Goal: Task Accomplishment & Management: Manage account settings

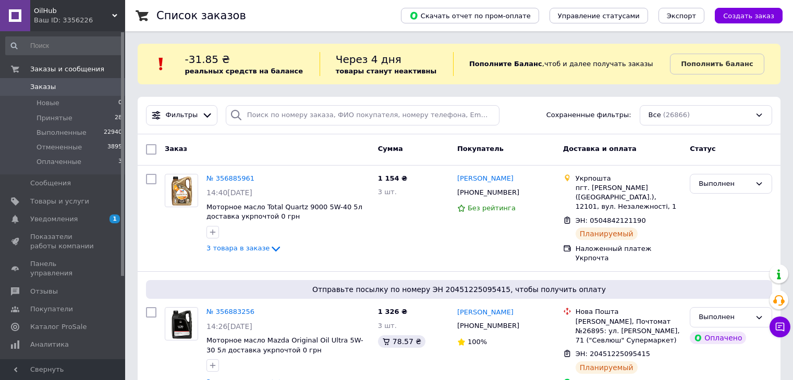
click at [48, 88] on span "Заказы" at bounding box center [43, 86] width 26 height 9
click at [258, 126] on div "Фильтры Сохраненные фильтры: Все (26866)" at bounding box center [459, 116] width 642 height 38
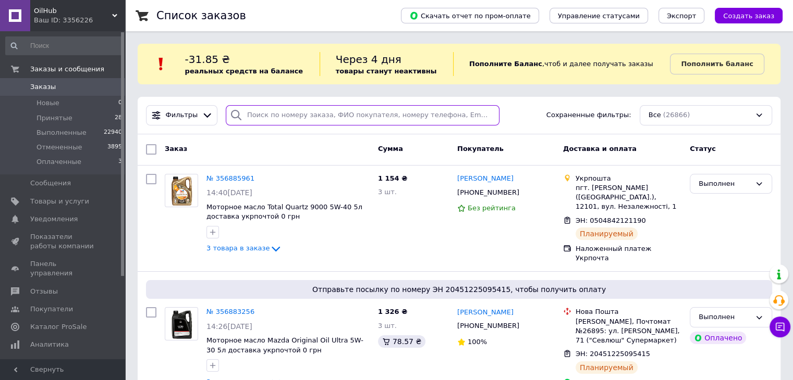
click at [259, 121] on input "search" at bounding box center [363, 115] width 274 height 20
paste input "0965361375"
type input "0965361375"
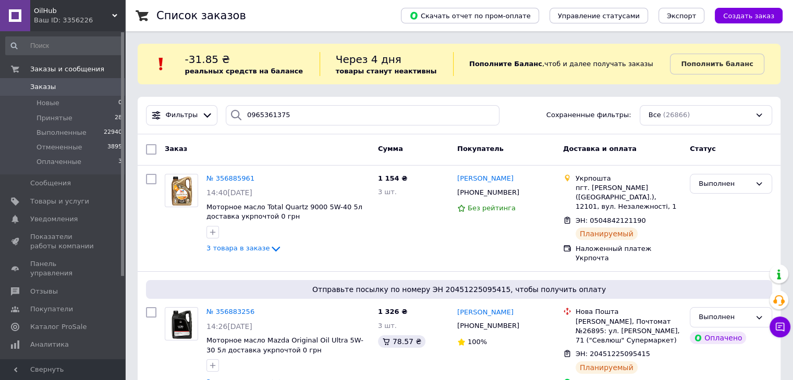
click at [266, 127] on div "Фильтры 0965361375 Сохраненные фильтры: Все (26866)" at bounding box center [459, 116] width 642 height 38
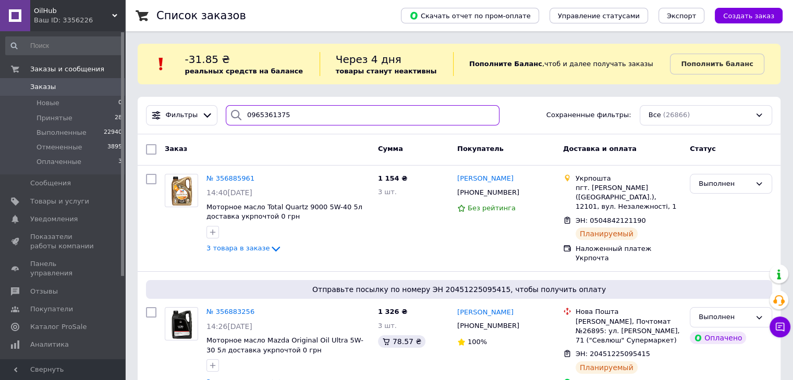
click at [268, 119] on input "0965361375" at bounding box center [363, 115] width 274 height 20
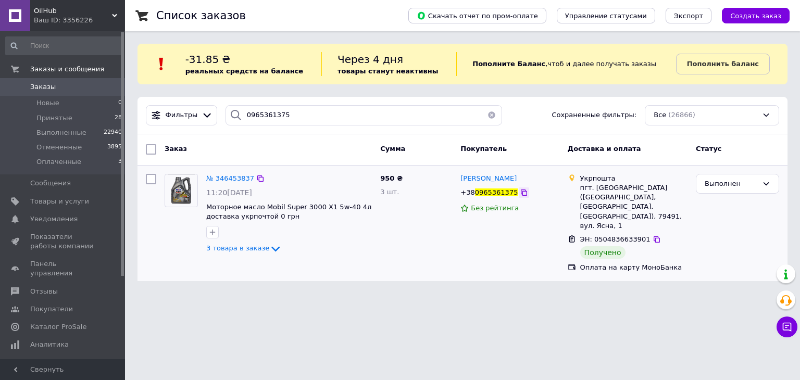
click at [520, 195] on icon at bounding box center [524, 193] width 8 height 8
click at [47, 86] on span "Заказы" at bounding box center [43, 86] width 26 height 9
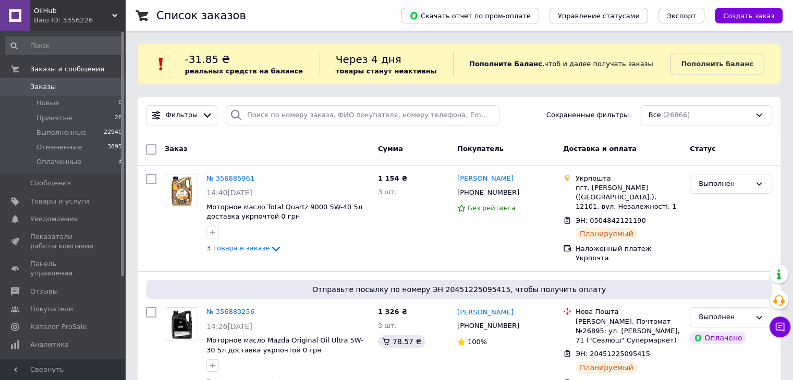
click at [40, 92] on link "Заказы 0" at bounding box center [64, 87] width 128 height 18
click at [64, 101] on li "Новые 0" at bounding box center [64, 103] width 128 height 15
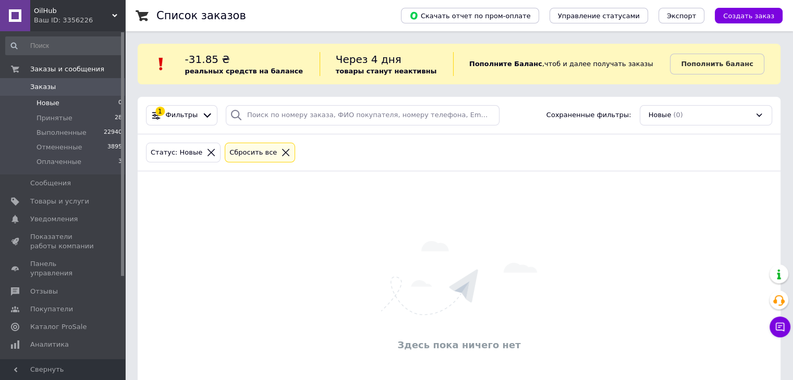
click at [59, 83] on span "Заказы" at bounding box center [63, 86] width 66 height 9
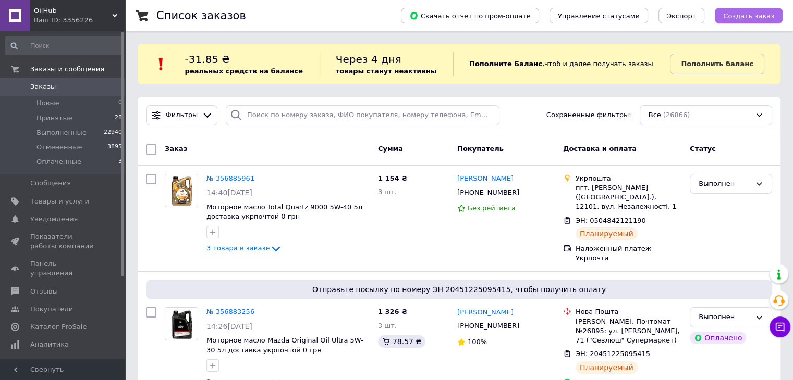
click at [750, 15] on span "Создать заказ" at bounding box center [748, 16] width 51 height 8
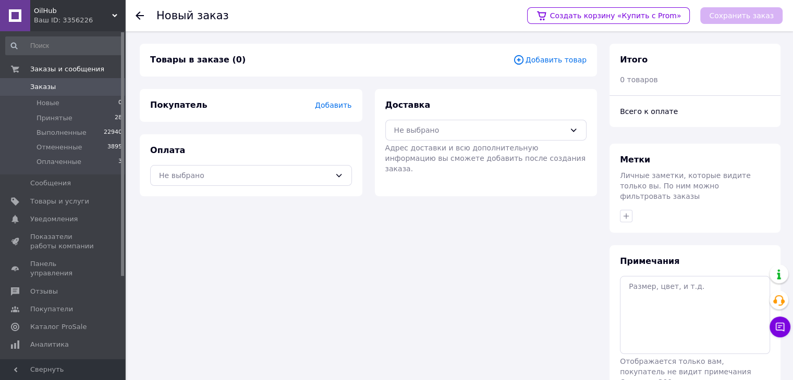
click at [565, 64] on span "Добавить товар" at bounding box center [549, 59] width 73 height 11
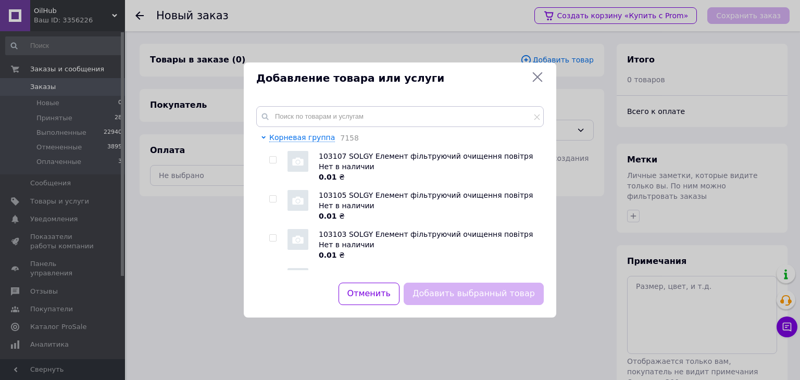
click at [536, 76] on icon at bounding box center [538, 77] width 10 height 10
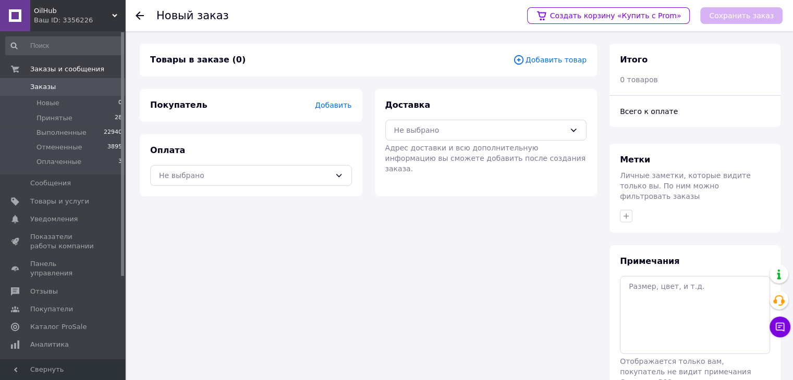
click at [48, 81] on link "Заказы 0" at bounding box center [64, 87] width 128 height 18
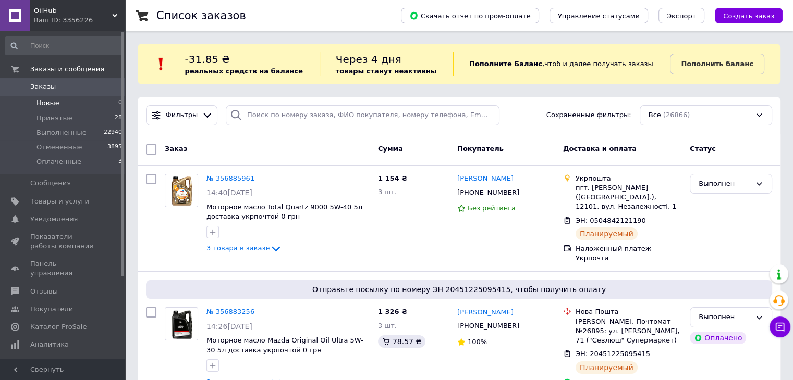
click at [60, 105] on li "Новые 0" at bounding box center [64, 103] width 128 height 15
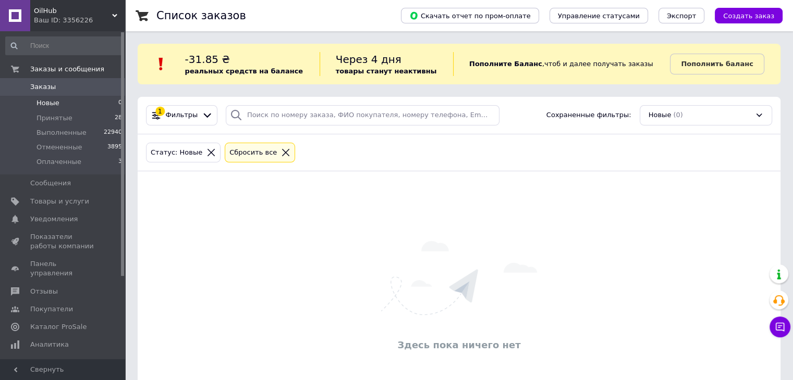
click at [51, 90] on span "Заказы" at bounding box center [43, 86] width 26 height 9
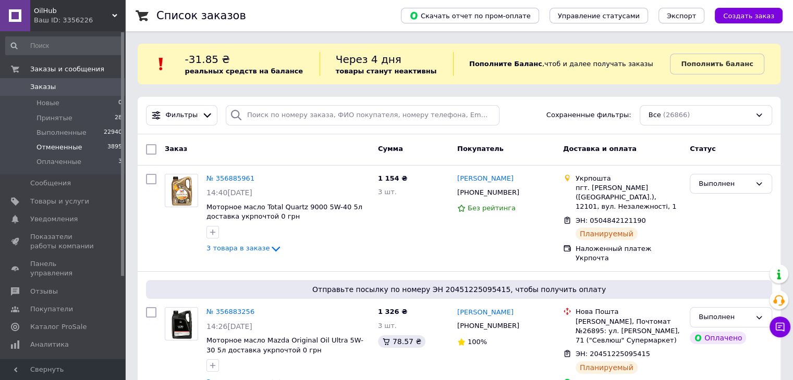
drag, startPoint x: 49, startPoint y: 86, endPoint x: 17, endPoint y: 144, distance: 66.3
click at [738, 17] on span "Создать заказ" at bounding box center [748, 16] width 51 height 8
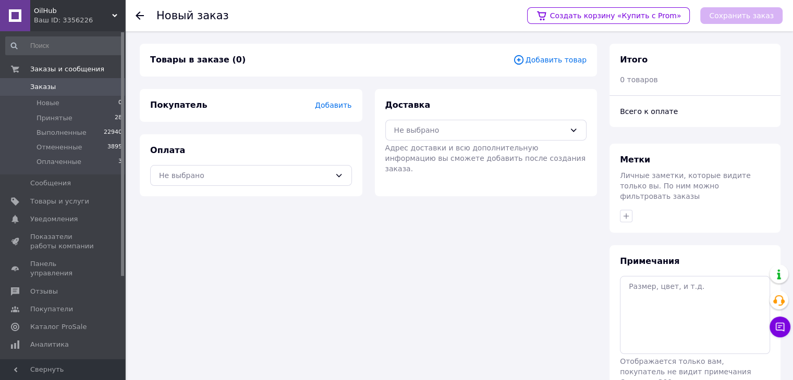
click at [535, 61] on span "Добавить товар" at bounding box center [549, 59] width 73 height 11
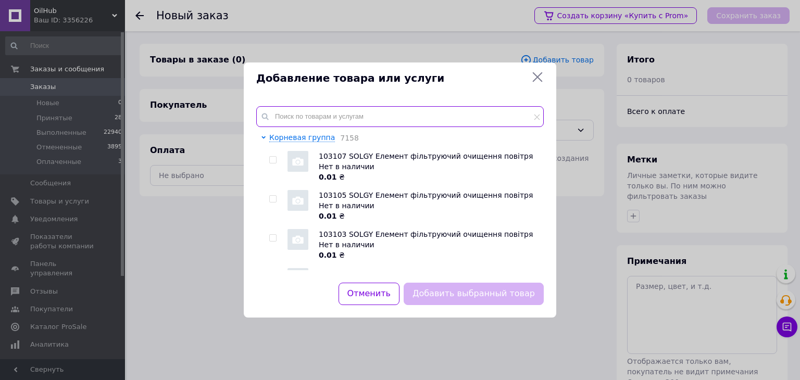
click at [336, 106] on div "Корневая группа 7158 103107 SOLGY Елемент фільтруючий очищення повітря Нет в на…" at bounding box center [400, 188] width 313 height 189
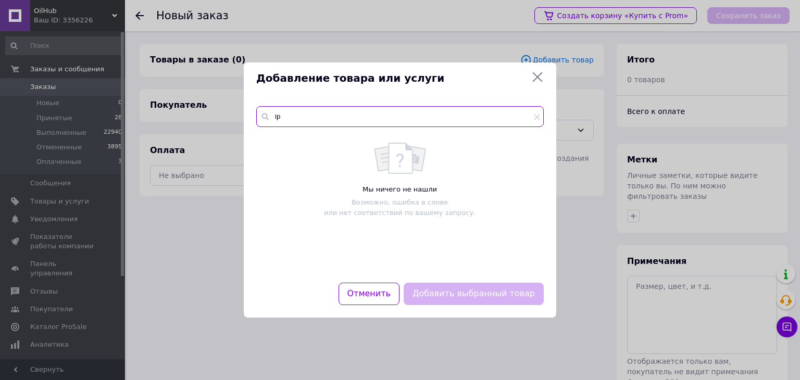
type input "і"
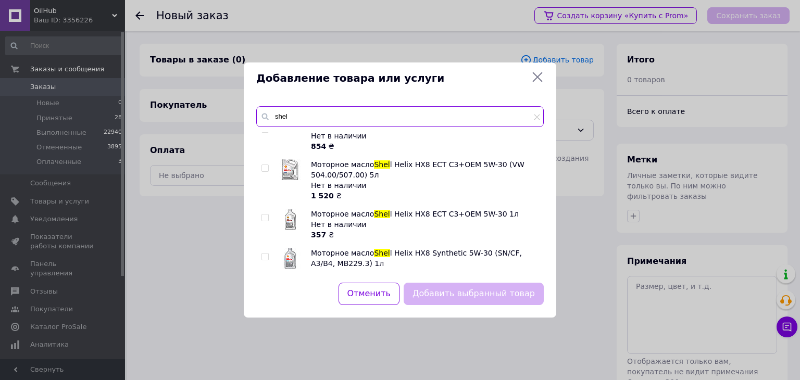
scroll to position [156, 0]
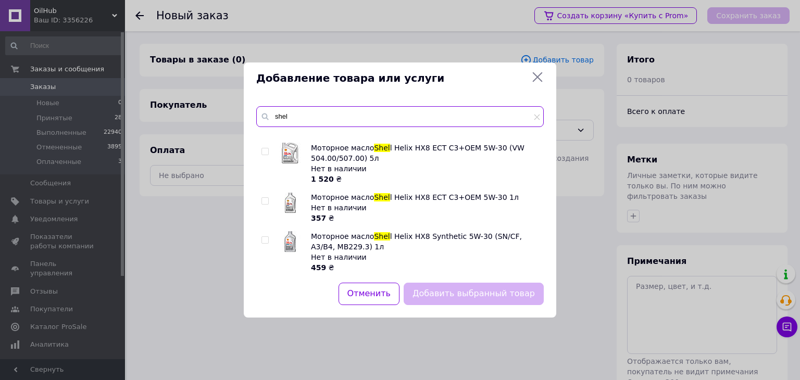
drag, startPoint x: 302, startPoint y: 113, endPoint x: 276, endPoint y: 117, distance: 27.0
click at [276, 117] on input "shel" at bounding box center [400, 116] width 288 height 21
paste input "Shel Helix Ultra 5W-40 4л"
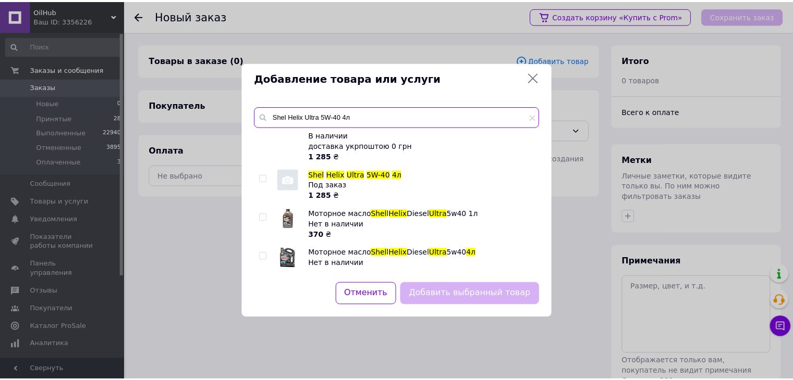
scroll to position [0, 0]
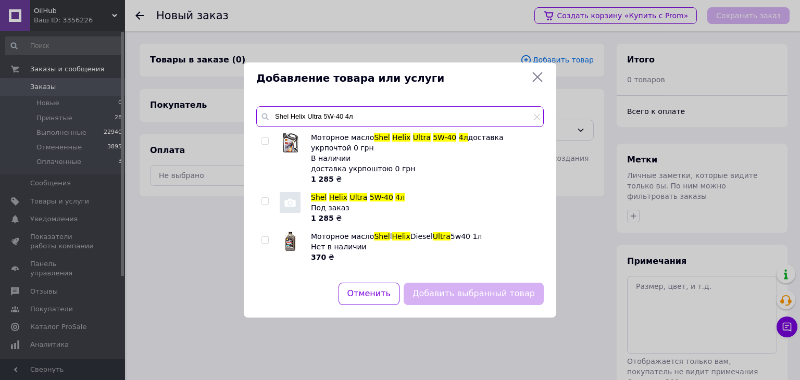
type input "Shel Helix Ultra 5W-40 4л"
click at [296, 140] on img at bounding box center [290, 143] width 16 height 20
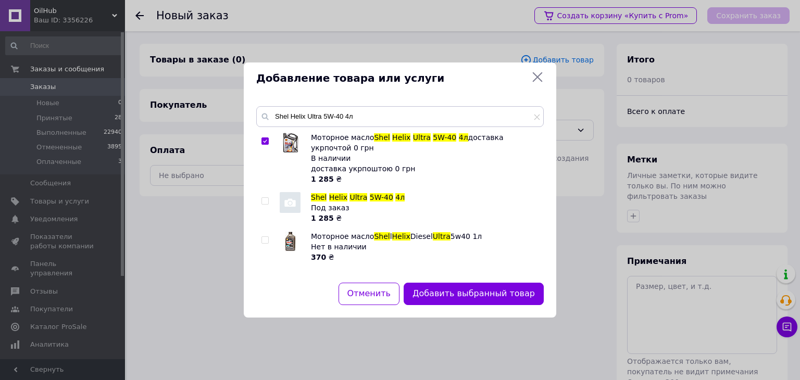
checkbox input "true"
click at [444, 287] on button "Добавить выбранный товар" at bounding box center [474, 294] width 140 height 22
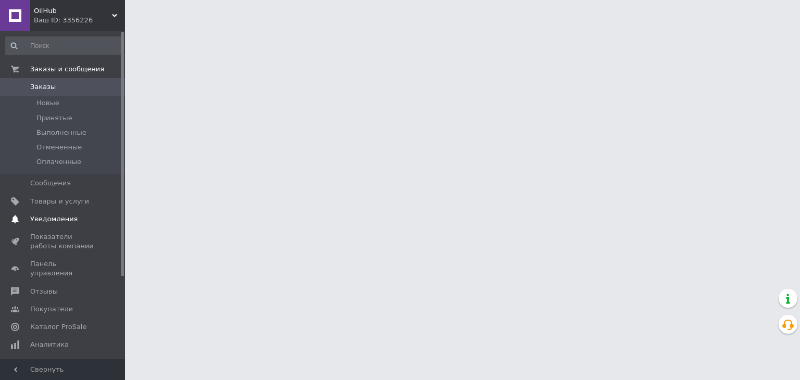
click at [67, 216] on span "Уведомления" at bounding box center [53, 219] width 47 height 9
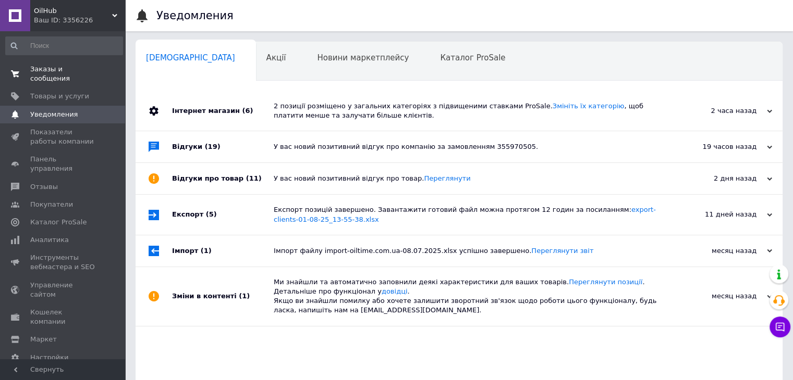
click at [61, 73] on span "Заказы и сообщения" at bounding box center [63, 74] width 66 height 19
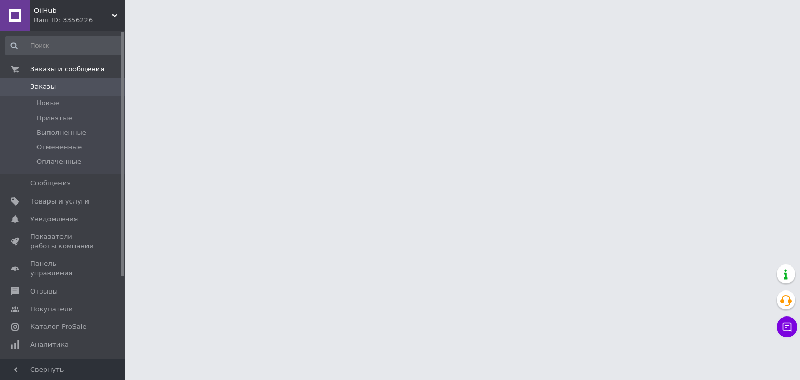
click at [48, 90] on span "Заказы" at bounding box center [43, 86] width 26 height 9
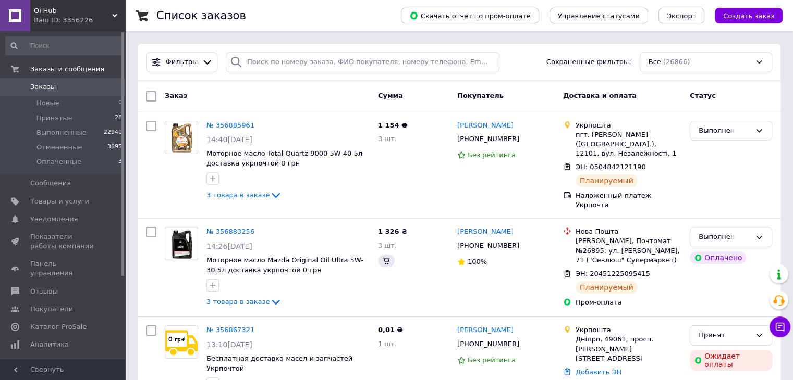
click at [62, 88] on span "Заказы" at bounding box center [63, 86] width 66 height 9
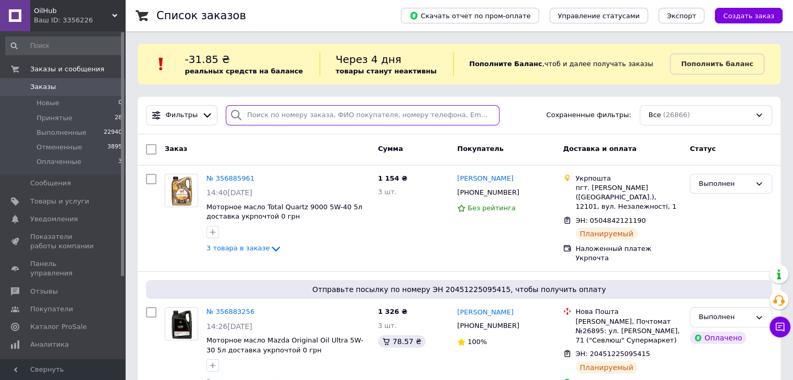
click at [266, 117] on input "search" at bounding box center [363, 115] width 274 height 20
paste input "0983512581"
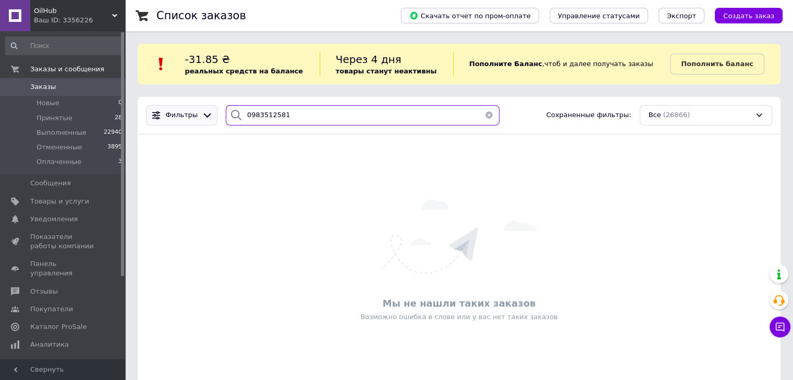
drag, startPoint x: 277, startPoint y: 117, endPoint x: 188, endPoint y: 114, distance: 89.7
click at [188, 114] on div "Фильтры 0983512581 Сохраненные фильтры: Все (26866)" at bounding box center [459, 115] width 634 height 20
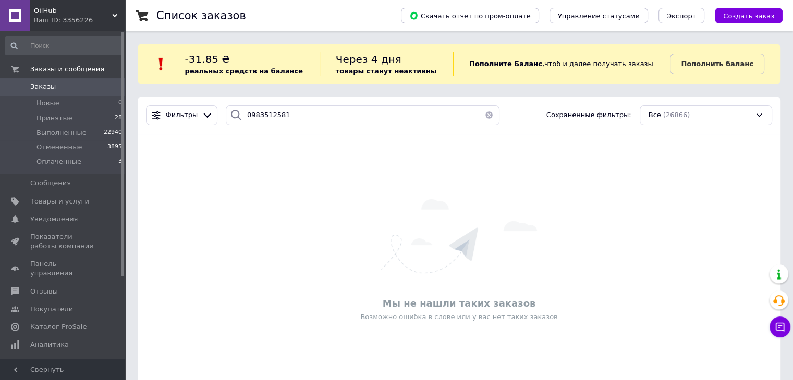
click at [308, 128] on div "Фильтры 0983512581 Сохраненные фильтры: Все (26866)" at bounding box center [459, 116] width 642 height 38
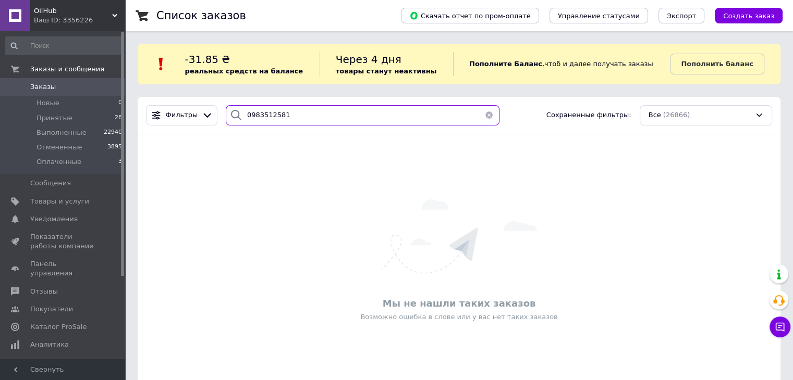
click at [312, 115] on input "0983512581" at bounding box center [363, 115] width 274 height 20
click at [277, 117] on input "0983512581" at bounding box center [363, 115] width 274 height 20
drag, startPoint x: 282, startPoint y: 117, endPoint x: 239, endPoint y: 121, distance: 43.5
click at [239, 121] on div "0983512581" at bounding box center [363, 115] width 274 height 20
click at [301, 114] on input "0983512581" at bounding box center [363, 115] width 274 height 20
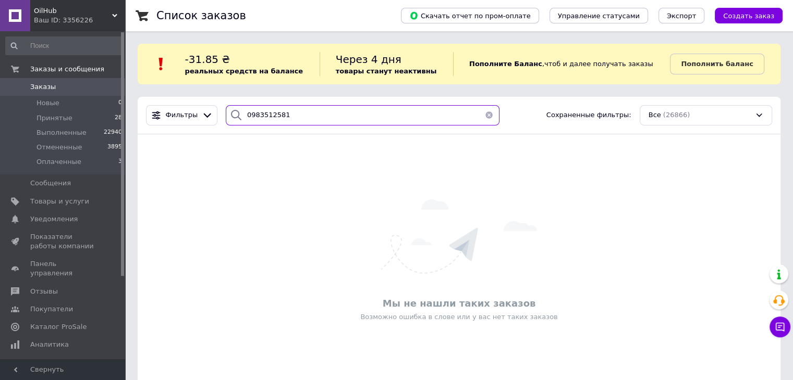
drag, startPoint x: 303, startPoint y: 114, endPoint x: 230, endPoint y: 115, distance: 73.0
click at [230, 115] on div "0983512581" at bounding box center [363, 115] width 274 height 20
paste input "+380675078689"
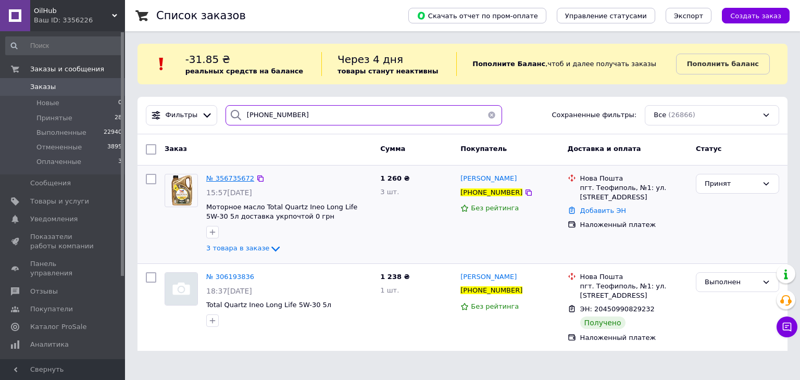
type input "+380675078689"
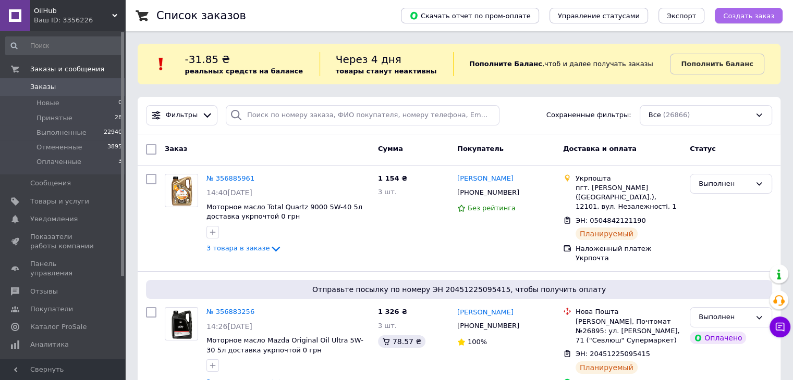
click at [731, 14] on span "Создать заказ" at bounding box center [748, 16] width 51 height 8
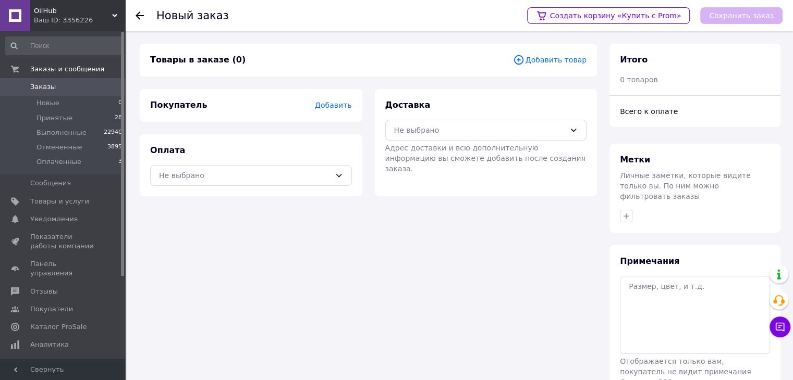
click at [541, 58] on span "Добавить товар" at bounding box center [549, 59] width 73 height 11
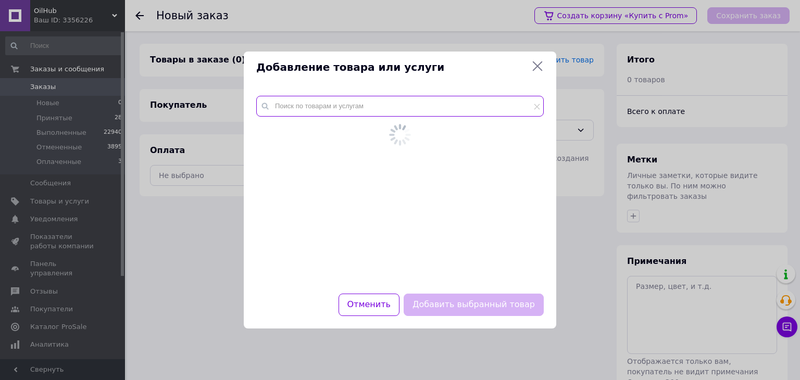
click at [324, 100] on input "text" at bounding box center [400, 106] width 288 height 21
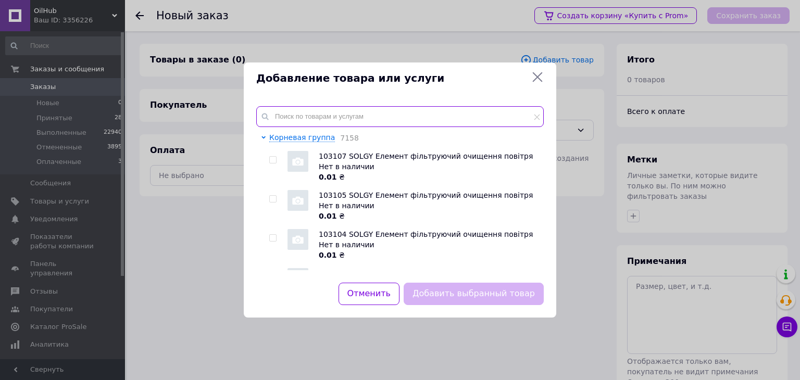
paste input "0688844626"
type input "0688844626"
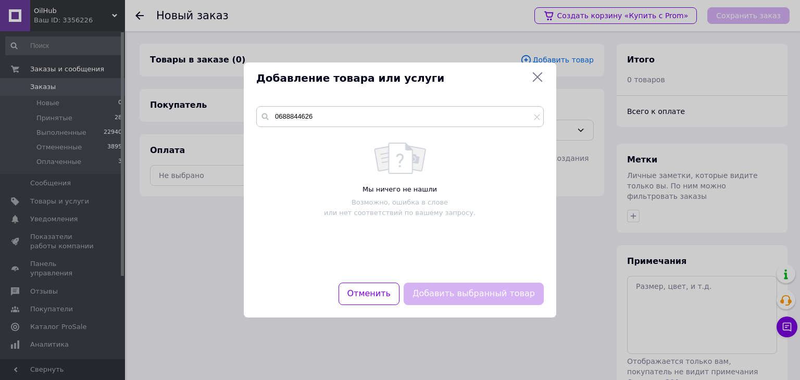
click at [203, 66] on div "Добавление товара или услуги 0688844626 Мы ничего не нашли Возможно, ошибка в с…" at bounding box center [400, 190] width 800 height 380
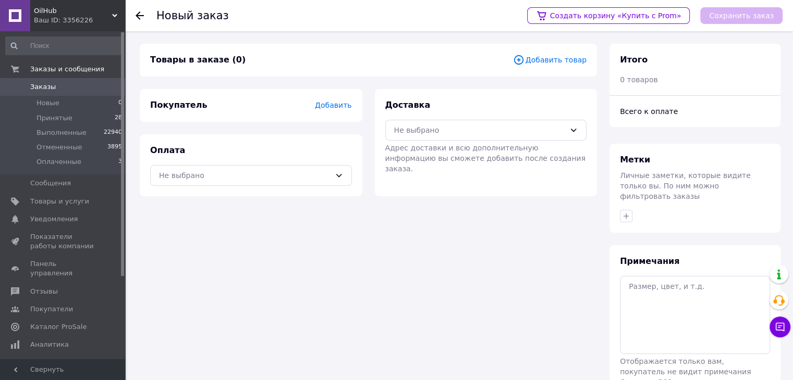
click at [50, 87] on span "Заказы" at bounding box center [43, 86] width 26 height 9
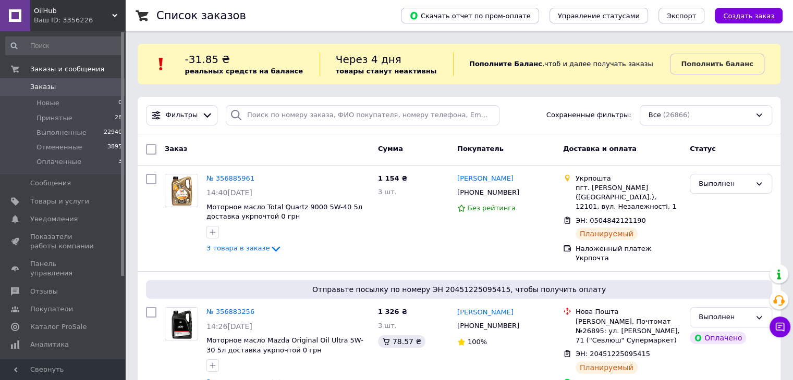
click at [266, 65] on div "-31.85 ₴ реальных средств на балансе" at bounding box center [252, 64] width 134 height 24
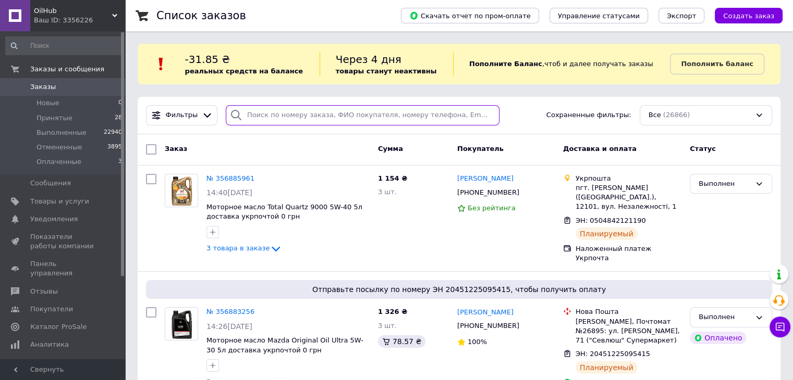
click at [267, 110] on input "search" at bounding box center [363, 115] width 274 height 20
paste input "0688844626"
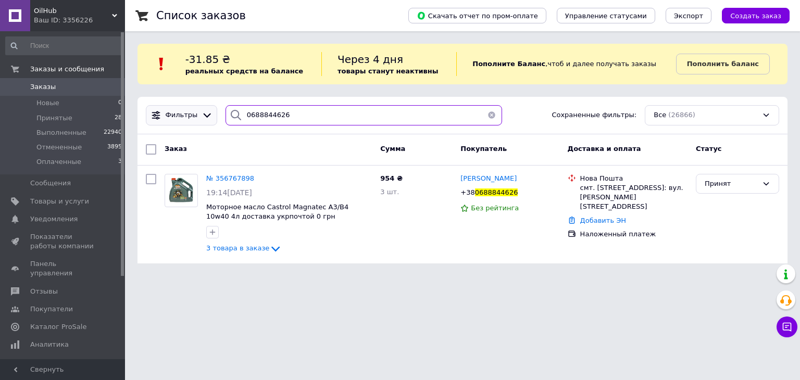
drag, startPoint x: 287, startPoint y: 118, endPoint x: 206, endPoint y: 119, distance: 81.3
click at [206, 119] on div "Фильтры 0688844626 Сохраненные фильтры: Все (26866)" at bounding box center [463, 115] width 642 height 20
paste input "0663249497"
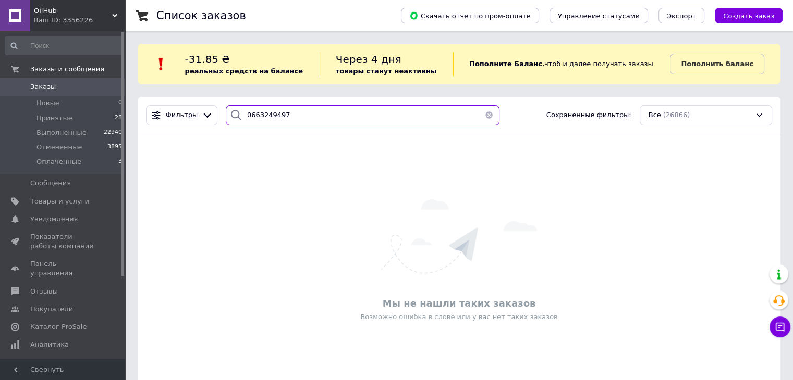
click at [255, 117] on input "0663249497" at bounding box center [363, 115] width 274 height 20
click at [296, 119] on input "0663249497" at bounding box center [363, 115] width 274 height 20
drag, startPoint x: 267, startPoint y: 120, endPoint x: 243, endPoint y: 123, distance: 23.7
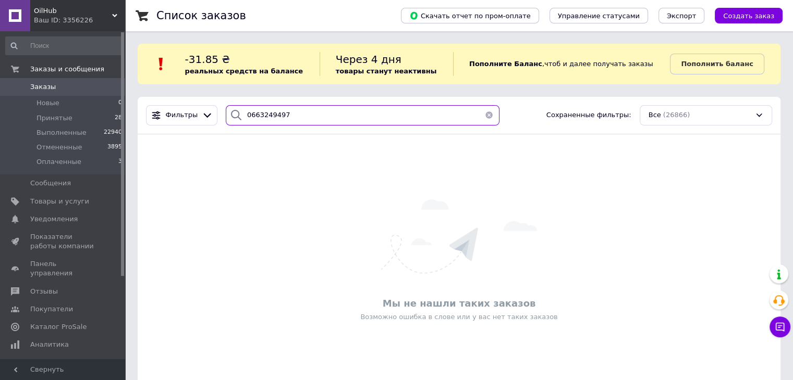
click at [243, 123] on input "0663249497" at bounding box center [363, 115] width 274 height 20
type input "0663249497"
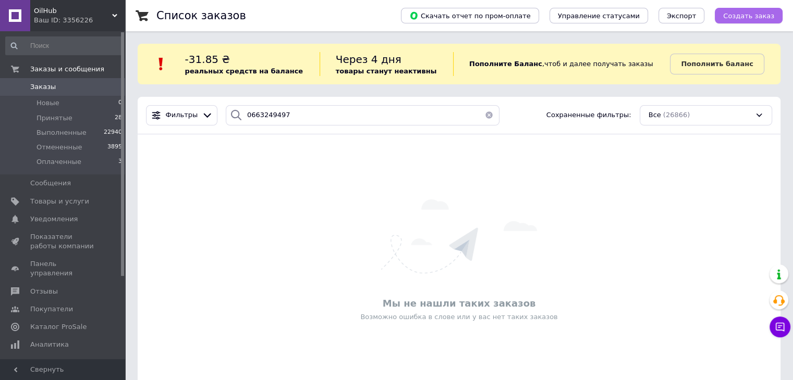
click at [729, 12] on button "Создать заказ" at bounding box center [748, 16] width 68 height 16
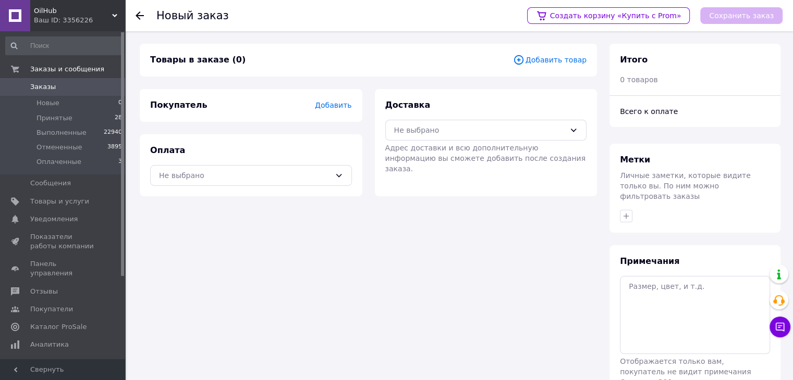
click at [57, 90] on span "Заказы" at bounding box center [63, 86] width 66 height 9
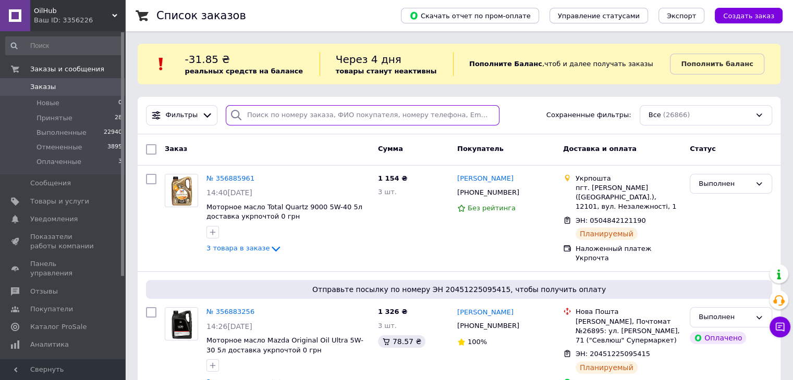
click at [278, 112] on input "search" at bounding box center [363, 115] width 274 height 20
paste input "0679510067"
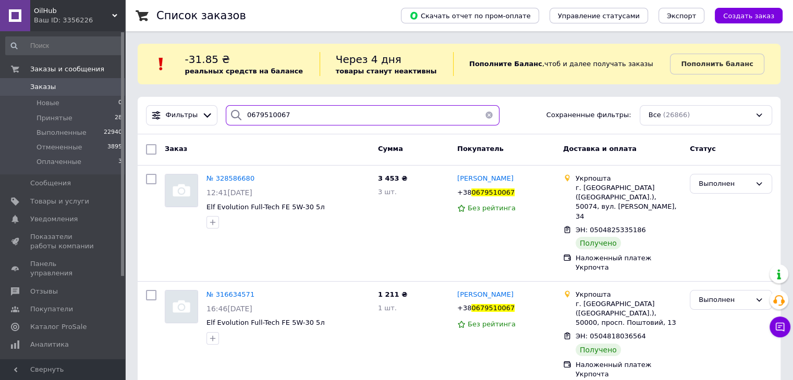
type input "0679510067"
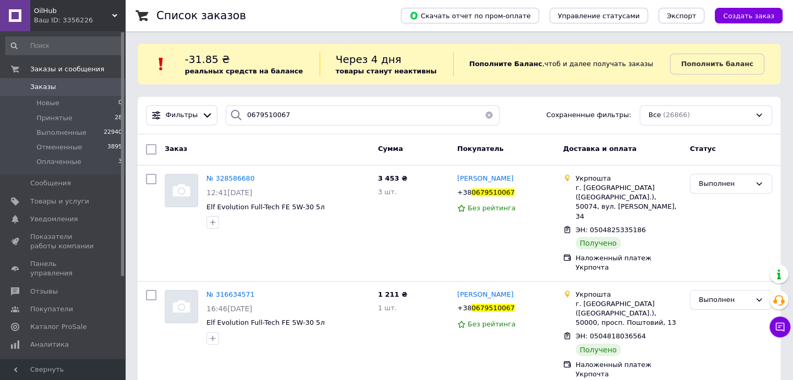
drag, startPoint x: 121, startPoint y: 58, endPoint x: 350, endPoint y: 149, distance: 246.6
click at [350, 149] on div "Заказ" at bounding box center [266, 149] width 213 height 19
click at [50, 89] on span "Заказы" at bounding box center [43, 86] width 26 height 9
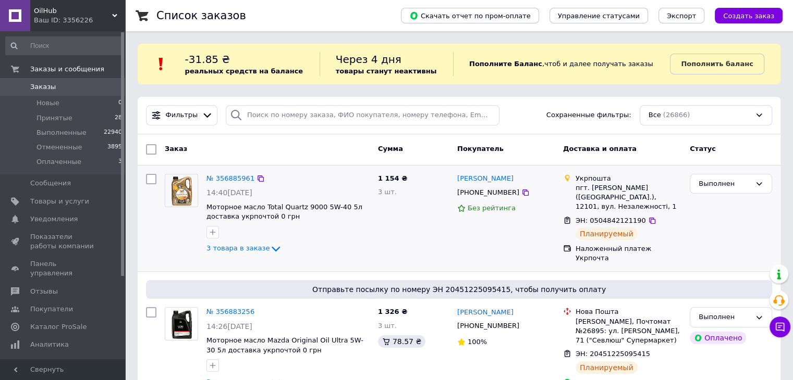
click at [439, 188] on div "3 шт." at bounding box center [413, 193] width 71 height 10
drag, startPoint x: 494, startPoint y: 168, endPoint x: 514, endPoint y: 78, distance: 92.3
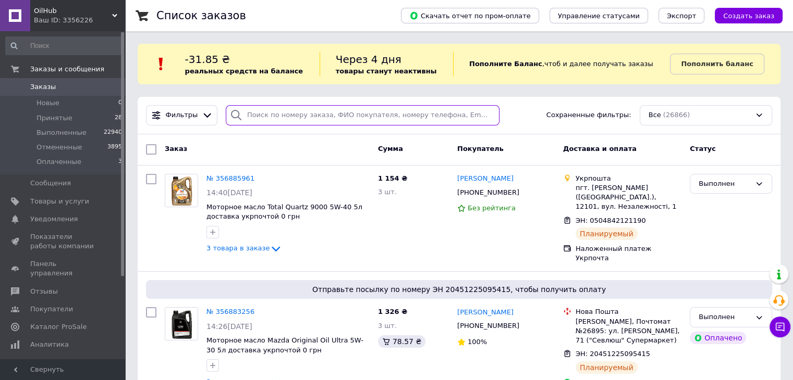
click at [252, 109] on input "search" at bounding box center [363, 115] width 274 height 20
paste input "0983512581"
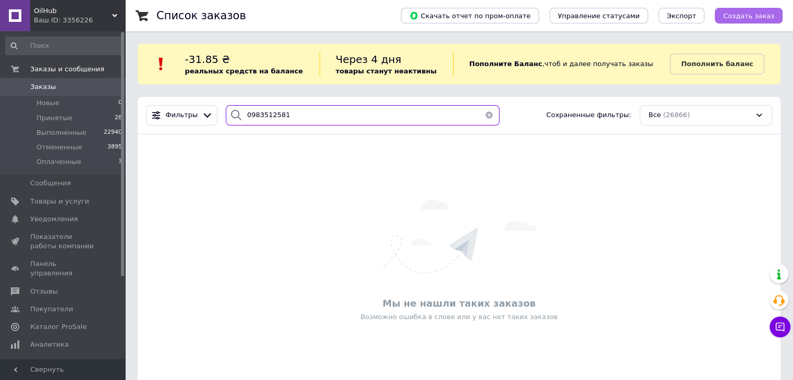
type input "0983512581"
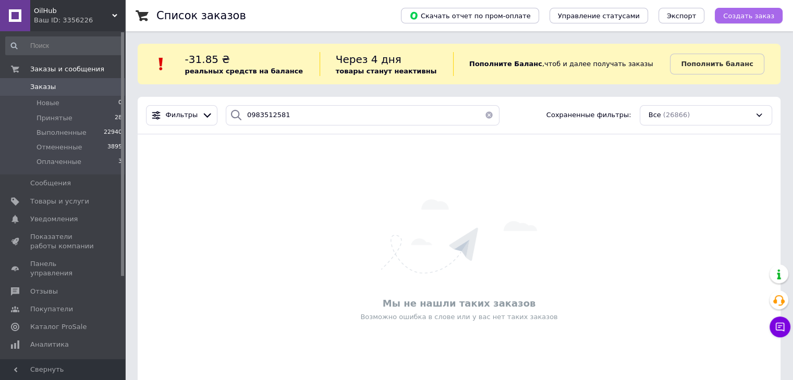
click at [739, 20] on button "Создать заказ" at bounding box center [748, 16] width 68 height 16
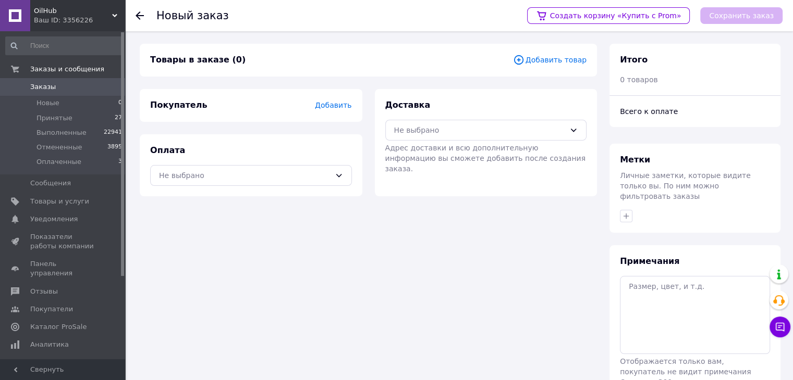
click at [532, 63] on span "Добавить товар" at bounding box center [549, 59] width 73 height 11
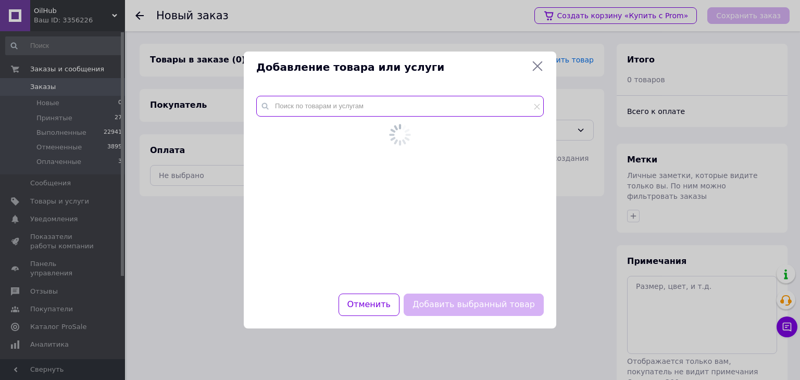
click at [263, 113] on input "text" at bounding box center [400, 106] width 288 height 21
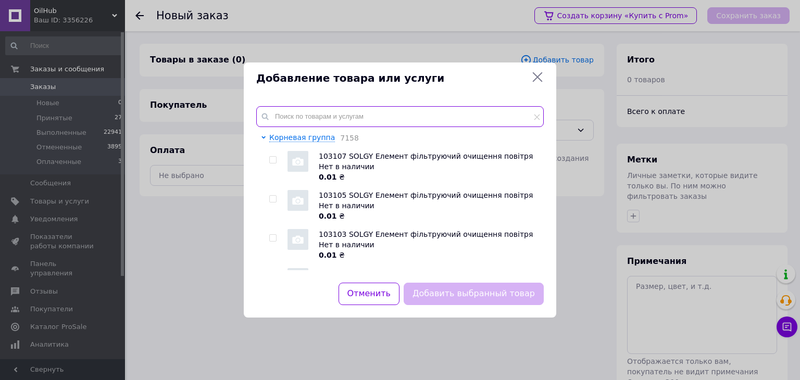
paste input "Shel Helix Ultra 5W-40 4л"
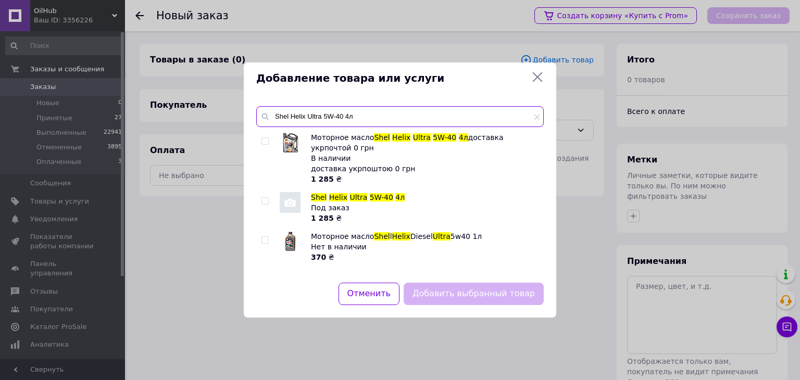
type input "Shel Helix Ultra 5W-40 4л"
click at [536, 74] on icon at bounding box center [537, 77] width 13 height 13
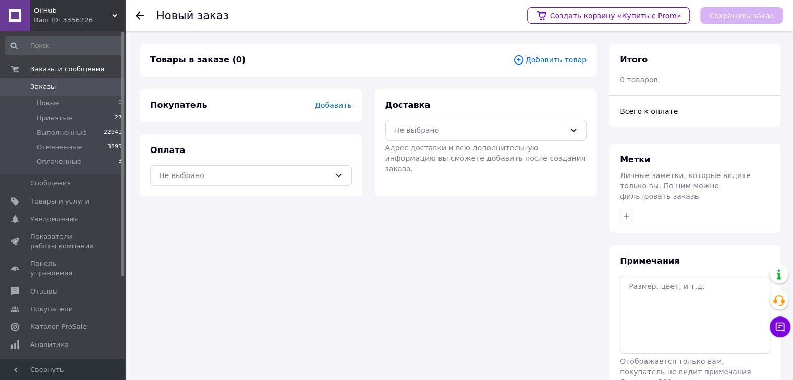
click at [44, 83] on span "Заказы" at bounding box center [43, 86] width 26 height 9
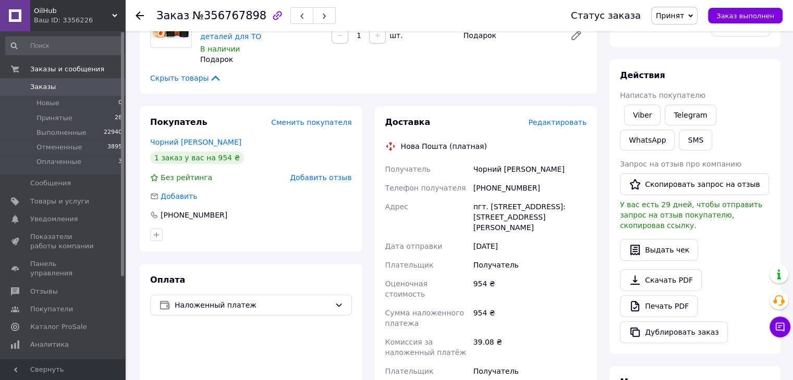
scroll to position [313, 0]
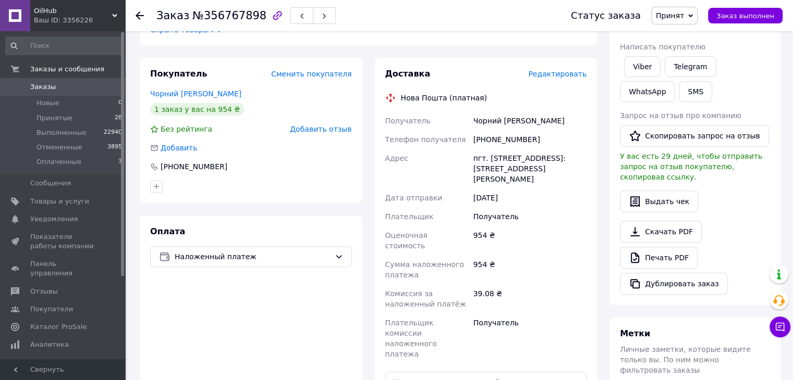
click at [511, 130] on div "[PHONE_NUMBER]" at bounding box center [529, 139] width 117 height 19
copy div "[PHONE_NUMBER]"
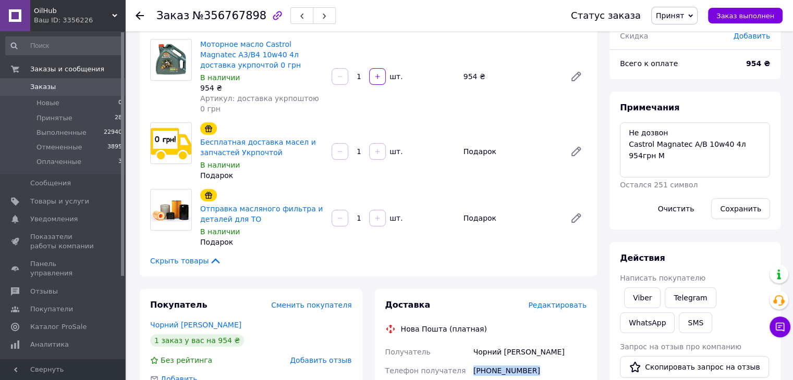
scroll to position [52, 0]
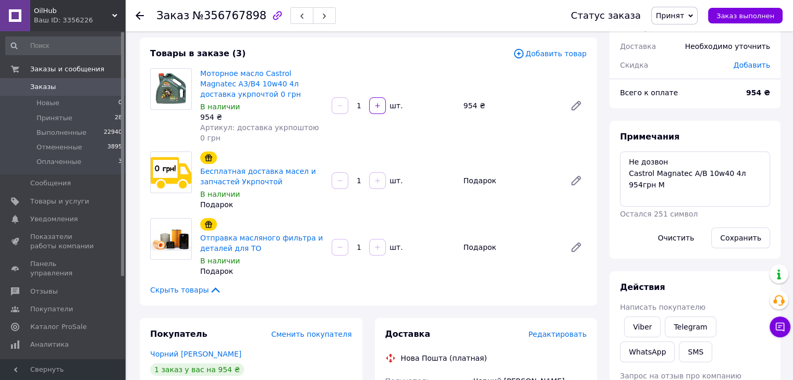
click at [281, 266] on div "Подарок" at bounding box center [261, 271] width 123 height 10
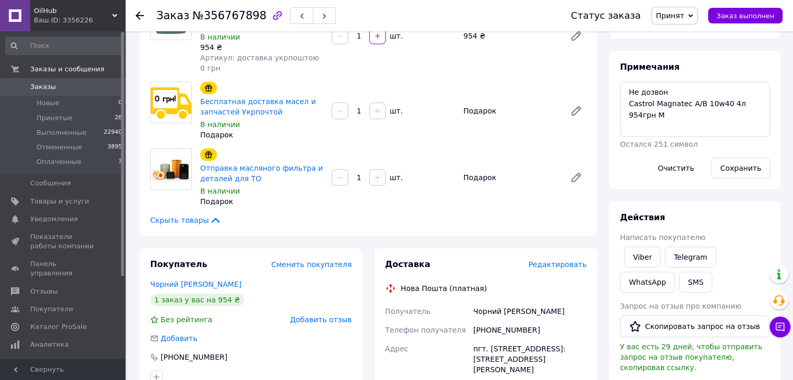
scroll to position [313, 0]
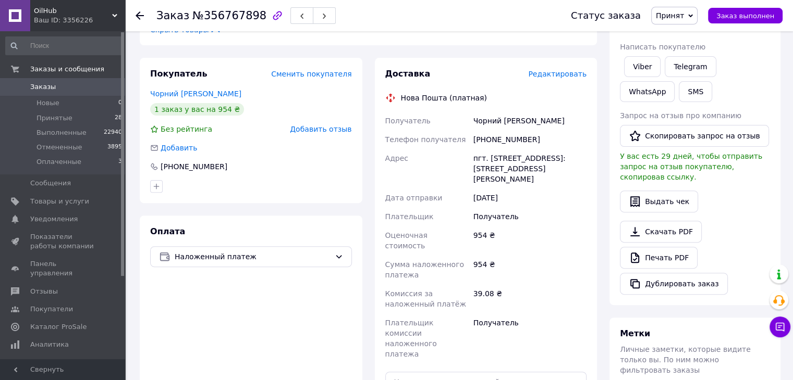
click at [529, 151] on div "пгт. [STREET_ADDRESS]: [STREET_ADDRESS][PERSON_NAME]" at bounding box center [529, 169] width 117 height 40
copy div "Нововоронцовка"
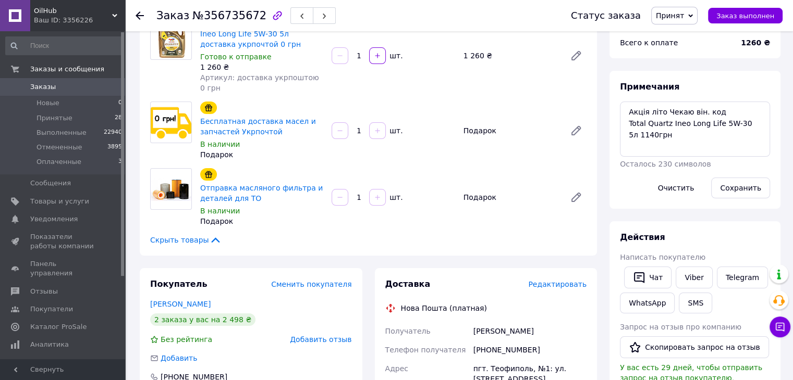
scroll to position [104, 0]
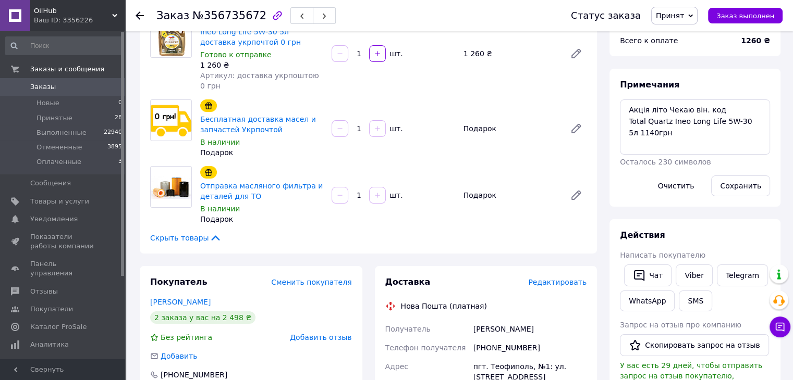
click at [527, 132] on div "Бесплатная доставка масел и запчастей Укрпочтой В наличии Подарок 1   шт. [GEOG…" at bounding box center [393, 128] width 394 height 63
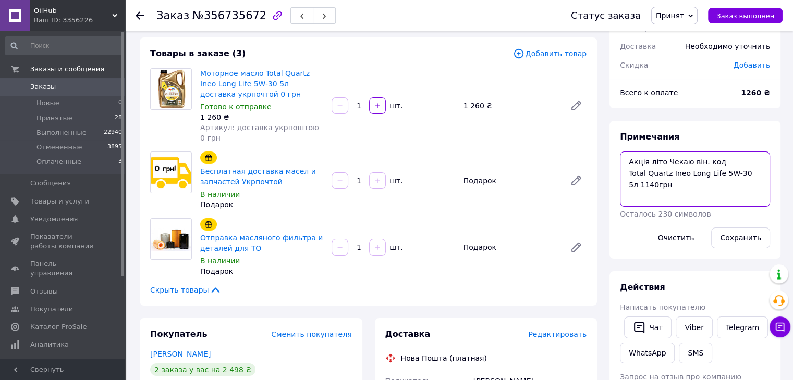
click at [644, 184] on textarea "Акція літо Чекаю він. код Total Quartz Ineo Long Life 5W-30 5л 1140грн" at bounding box center [695, 179] width 150 height 55
click at [650, 187] on textarea "Акція літо Чекаю він. код Total Quartz Ineo Long Life 5W-30 5л 1260грн" at bounding box center [695, 179] width 150 height 55
click at [687, 189] on textarea "Акція літо Чекаю він. код Total Quartz Ineo Long Life 5W-30 5л 1260грн" at bounding box center [695, 179] width 150 height 55
type textarea "Акція літо Чекаю він. код Total Quartz Ineo Long Life 5W-30 5л 1260грн"
click at [731, 236] on button "Сохранить" at bounding box center [740, 238] width 59 height 21
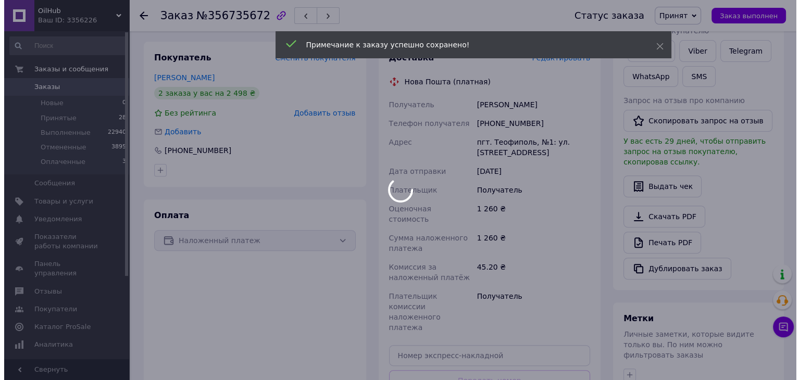
scroll to position [208, 0]
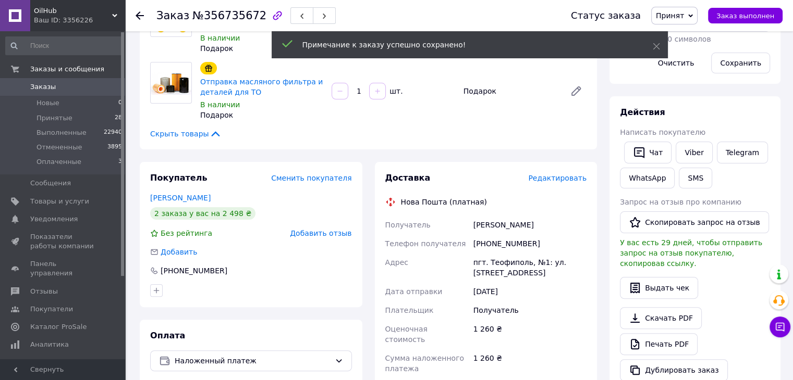
click at [557, 174] on span "Редактировать" at bounding box center [557, 178] width 58 height 8
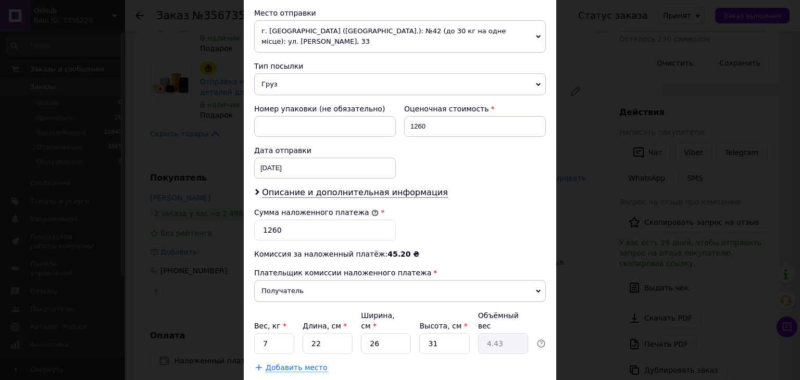
scroll to position [422, 0]
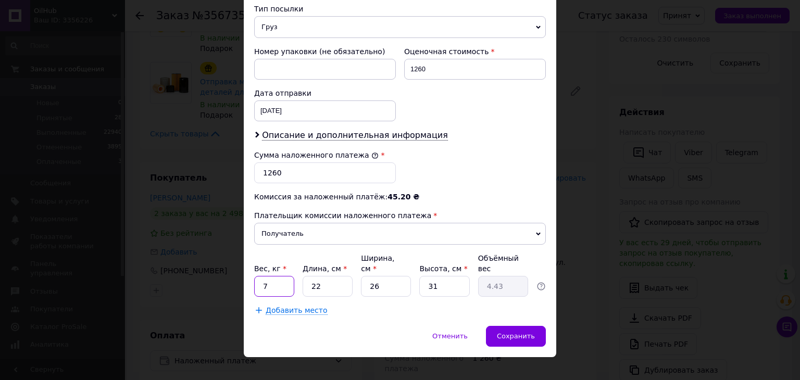
click at [276, 276] on input "7" at bounding box center [274, 286] width 40 height 21
type input "5"
click at [383, 276] on input "26" at bounding box center [386, 286] width 50 height 21
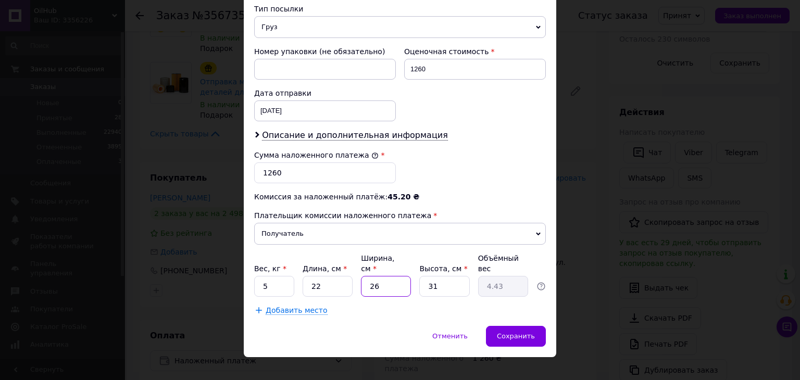
type input "1"
type input "0.17"
type input "12"
type input "2.05"
type input "12"
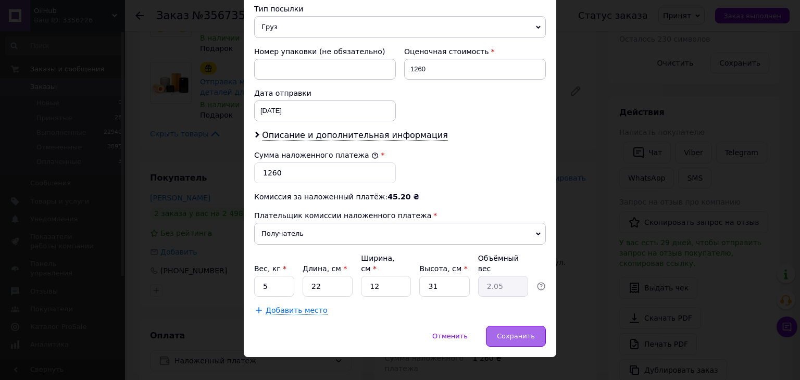
click at [509, 332] on span "Сохранить" at bounding box center [516, 336] width 38 height 8
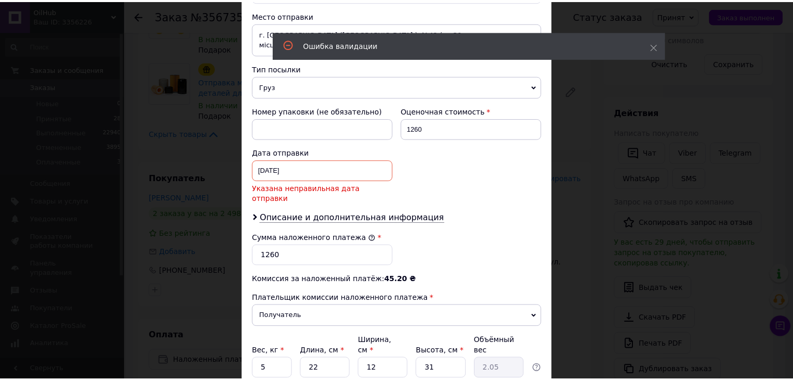
scroll to position [318, 0]
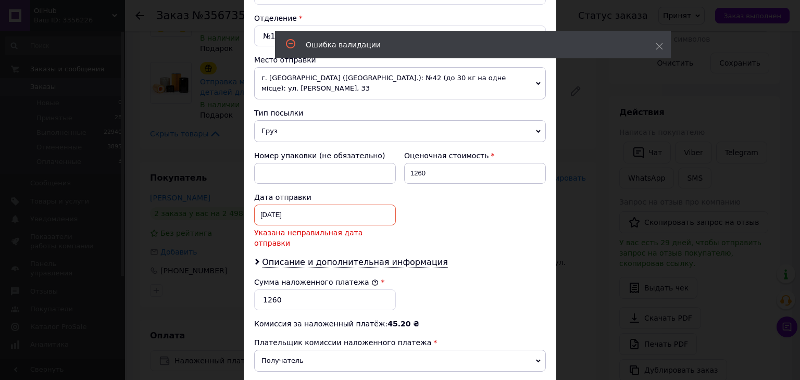
click at [304, 217] on div "[DATE] < 2024 > < Сентябрь > Пн Вт Ср Чт Пт Сб Вс 26 27 28 29 30 31 1 2 3 4 5 6…" at bounding box center [325, 215] width 142 height 21
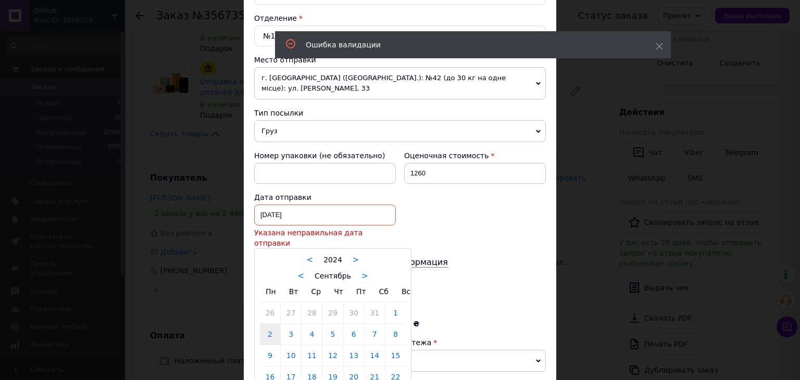
click at [307, 217] on div at bounding box center [400, 190] width 800 height 380
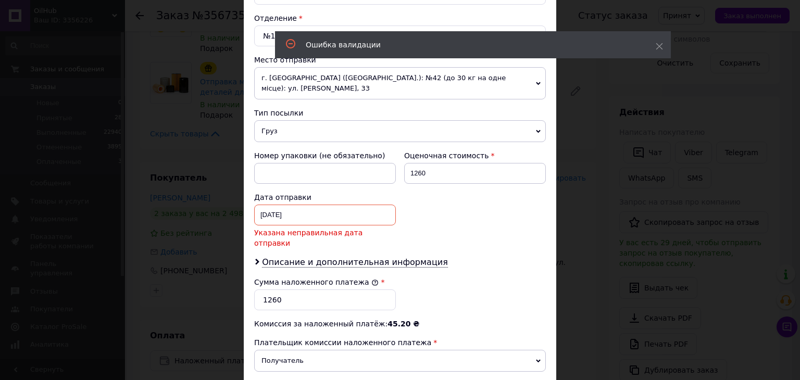
click at [307, 217] on div "[DATE] < 2024 > < Сентябрь > Пн Вт Ср Чт Пт Сб Вс 26 27 28 29 30 31 1 2 3 4 5 6…" at bounding box center [325, 215] width 142 height 21
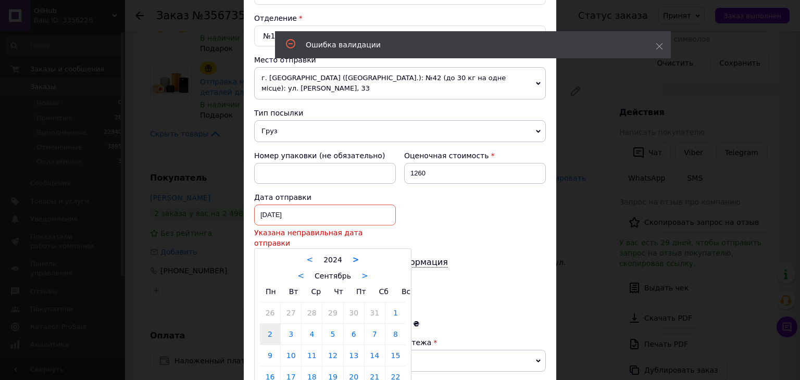
click at [353, 255] on link ">" at bounding box center [356, 259] width 7 height 9
click at [306, 270] on div "< Сентябрь >" at bounding box center [333, 275] width 146 height 11
click at [300, 271] on link "<" at bounding box center [301, 275] width 7 height 9
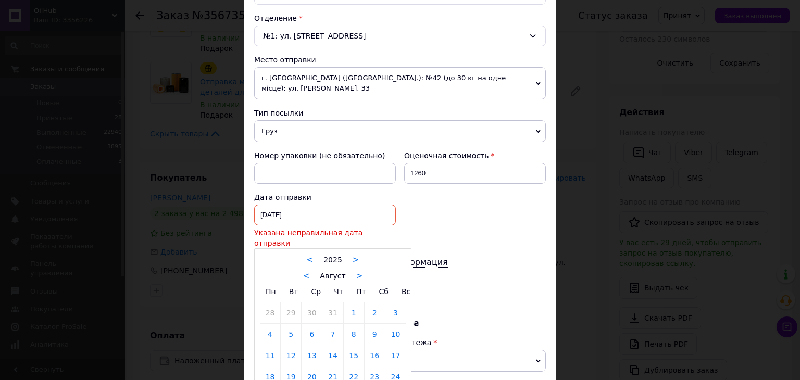
click at [562, 190] on div at bounding box center [400, 190] width 800 height 380
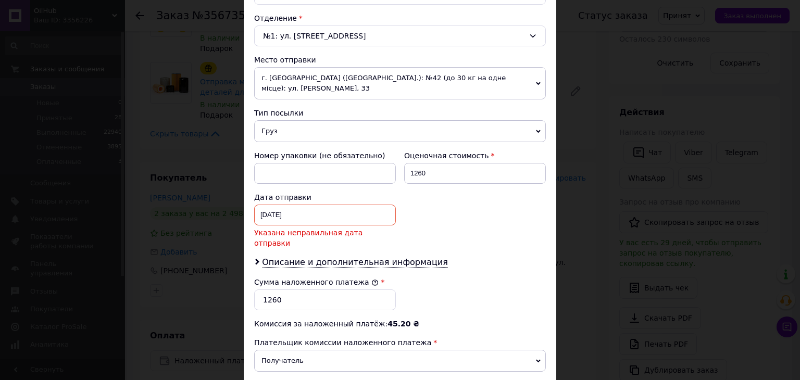
click at [586, 190] on div "× Редактирование доставки Способ доставки Нова Пошта (платная) Плательщик Получ…" at bounding box center [400, 190] width 800 height 380
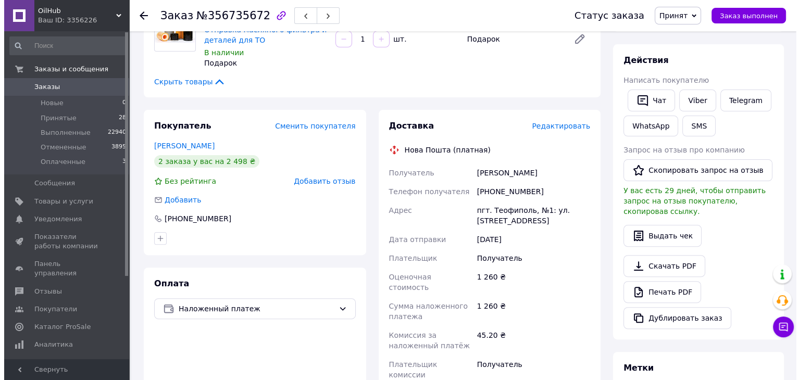
scroll to position [313, 0]
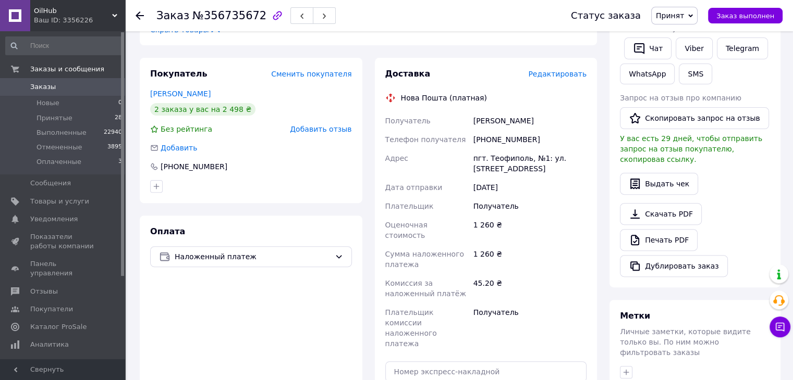
click at [561, 68] on div "Доставка Редактировать" at bounding box center [486, 74] width 202 height 12
click at [557, 70] on span "Редактировать" at bounding box center [557, 74] width 58 height 8
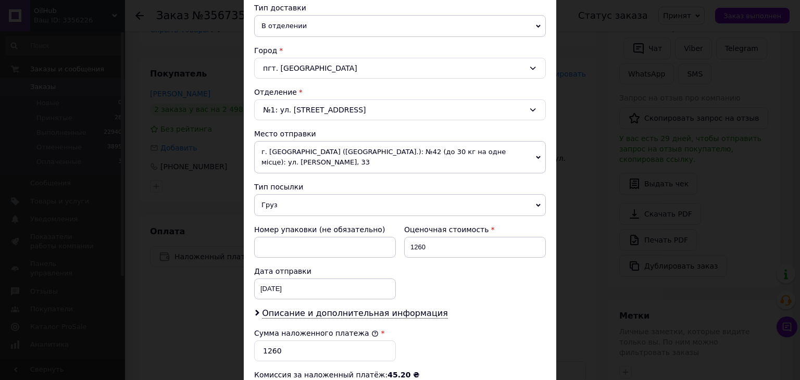
scroll to position [261, 0]
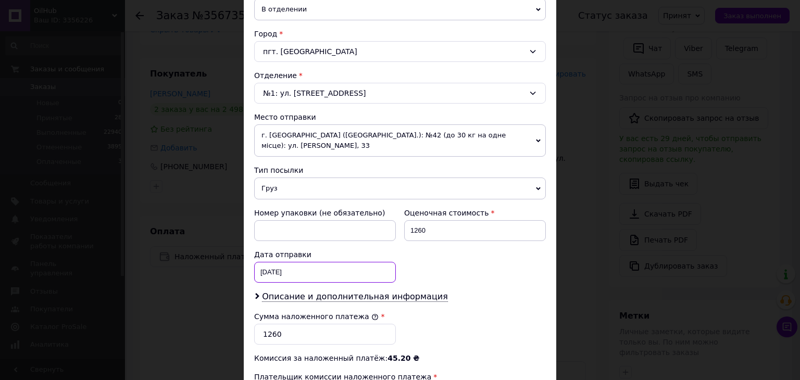
click at [298, 270] on div "[DATE] < 2024 > < Сентябрь > Пн Вт Ср Чт Пт Сб Вс 26 27 28 29 30 31 1 2 3 4 5 6…" at bounding box center [325, 272] width 142 height 21
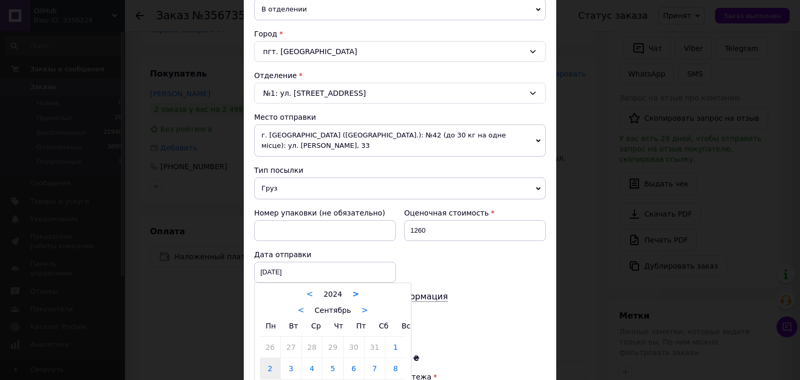
click at [353, 291] on link ">" at bounding box center [356, 294] width 7 height 9
click at [304, 311] on link "<" at bounding box center [301, 310] width 7 height 9
click at [488, 301] on div at bounding box center [400, 190] width 800 height 380
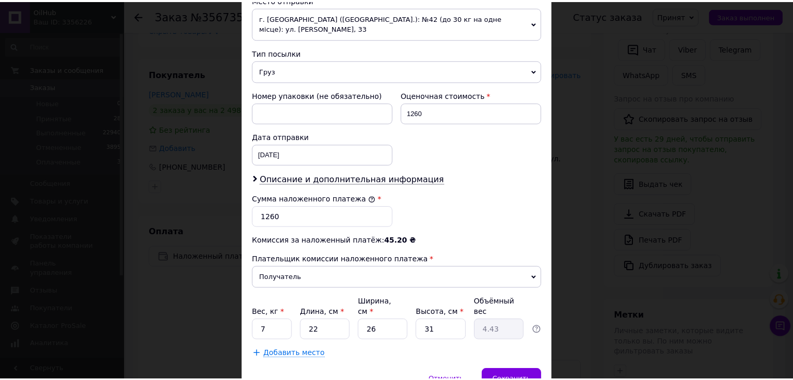
scroll to position [422, 0]
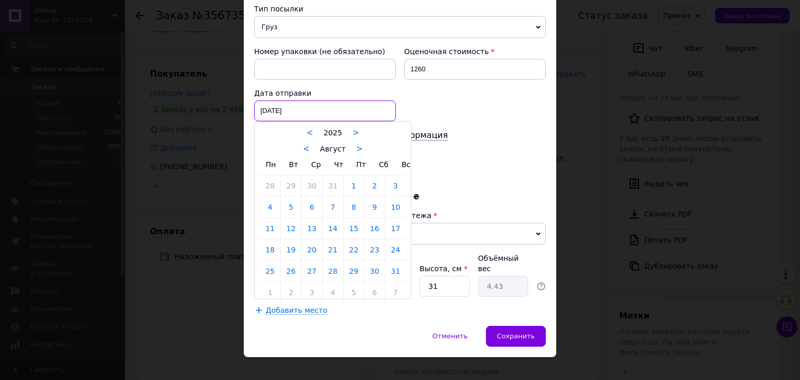
click at [322, 105] on div "[DATE] < 2025 > < Август > Пн Вт Ср Чт Пт Сб Вс 28 29 30 31 1 2 3 4 5 6 7 8 9 1…" at bounding box center [325, 111] width 142 height 21
click at [286, 228] on link "12" at bounding box center [291, 228] width 20 height 21
type input "[DATE]"
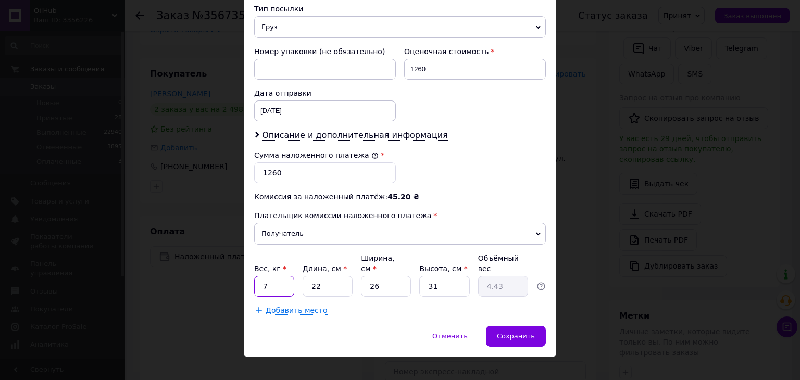
click at [279, 276] on input "7" at bounding box center [274, 286] width 40 height 21
type input "5"
click at [386, 276] on input "26" at bounding box center [386, 286] width 50 height 21
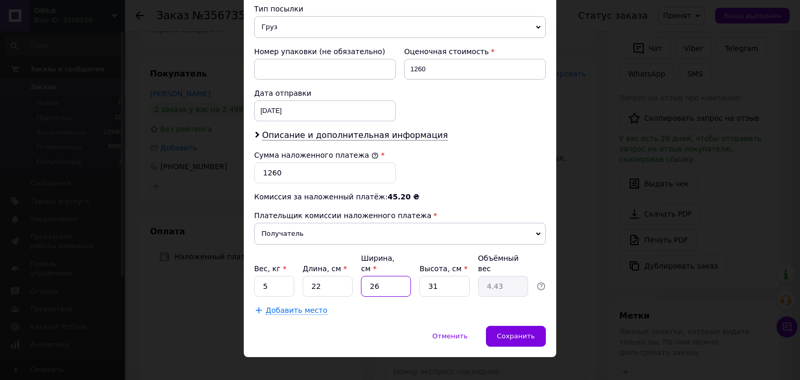
type input "1"
type input "0.17"
type input "12"
type input "2.05"
type input "12"
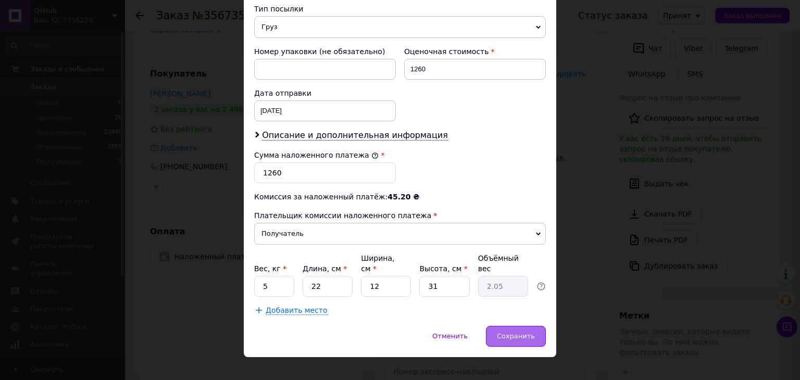
click at [505, 332] on span "Сохранить" at bounding box center [516, 336] width 38 height 8
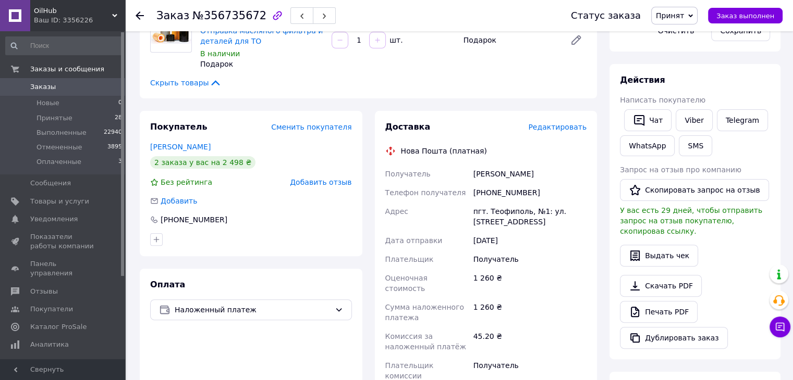
scroll to position [104, 0]
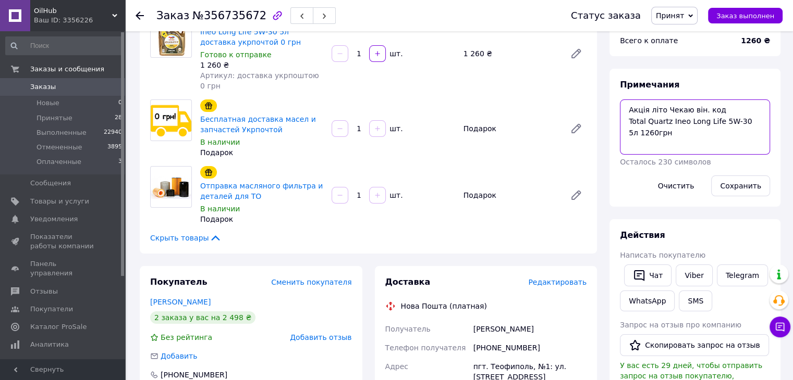
click at [675, 137] on textarea "Акція літо Чекаю він. код Total Quartz Ineo Long Life 5W-30 5л 1260грн" at bounding box center [695, 127] width 150 height 55
type textarea "Акція літо Чекаю він. код Total Quartz Ineo Long Life 5W-30 5л 1260грн М"
click at [728, 178] on button "Сохранить" at bounding box center [740, 186] width 59 height 21
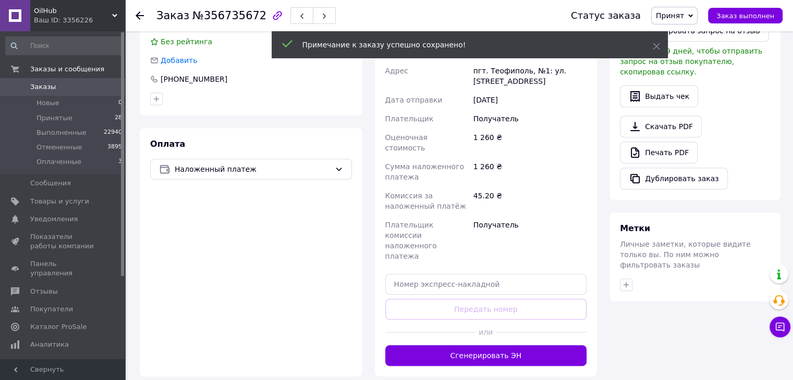
scroll to position [469, 0]
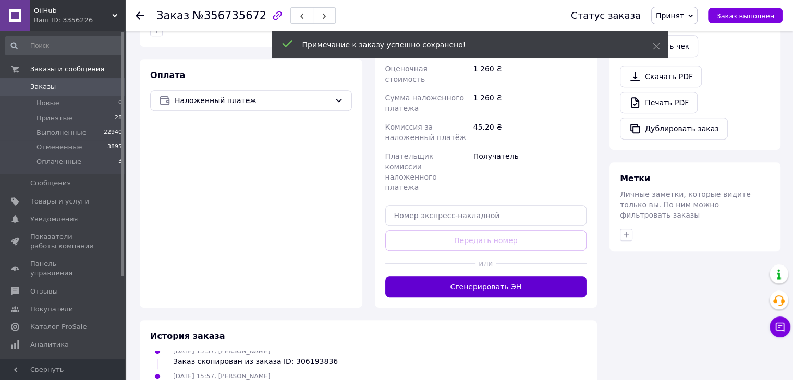
click at [461, 277] on button "Сгенерировать ЭН" at bounding box center [486, 287] width 202 height 21
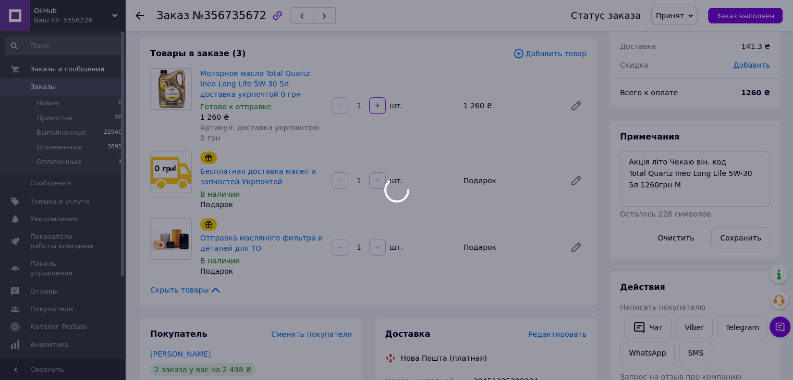
scroll to position [31, 0]
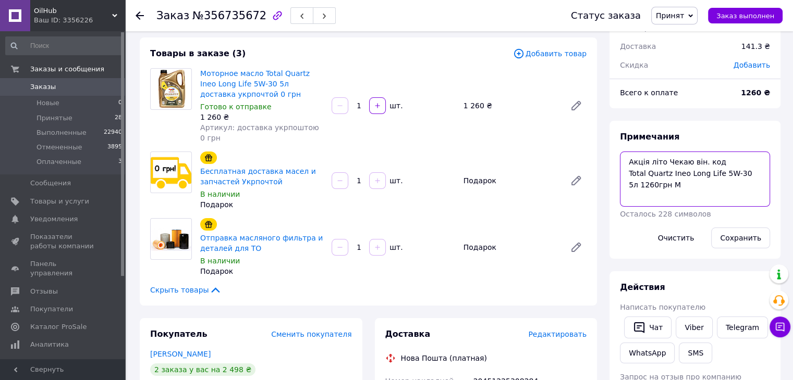
drag, startPoint x: 629, startPoint y: 174, endPoint x: 681, endPoint y: 186, distance: 52.5
click at [681, 186] on textarea "Акція літо Чекаю він. код Total Quartz Ineo Long Life 5W-30 5л 1260грн М" at bounding box center [695, 179] width 150 height 55
click at [625, 172] on textarea "Акція літо Чекаю він. код Total Quartz Ineo Long Life 5W-30 5л 1260грн М" at bounding box center [695, 179] width 150 height 55
drag, startPoint x: 626, startPoint y: 172, endPoint x: 684, endPoint y: 187, distance: 59.7
click at [684, 187] on textarea "Акція літо Чекаю він. код Total Quartz Ineo Long Life 5W-30 5л 1260грн М" at bounding box center [695, 179] width 150 height 55
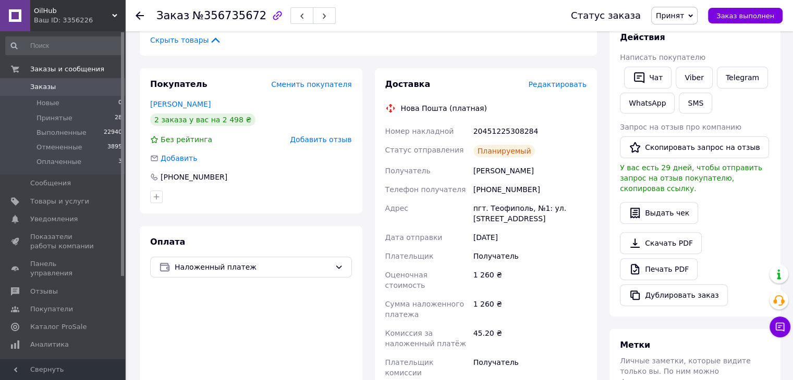
scroll to position [313, 0]
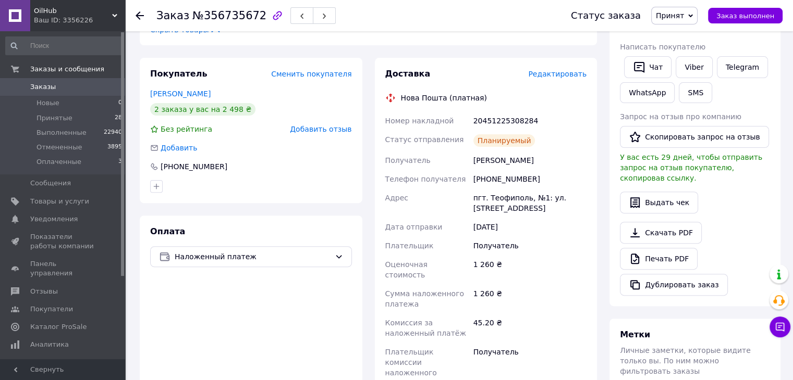
click at [515, 112] on div "20451225308284" at bounding box center [529, 121] width 117 height 19
copy div "20451225308284"
click at [683, 94] on button "SMS" at bounding box center [694, 92] width 33 height 21
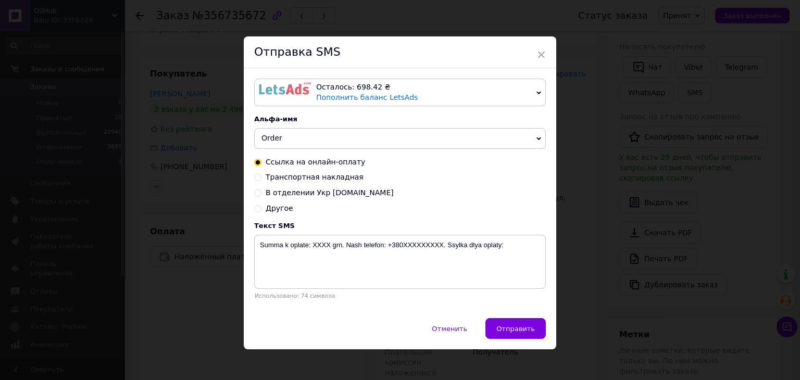
click at [285, 138] on span "Order" at bounding box center [400, 138] width 292 height 21
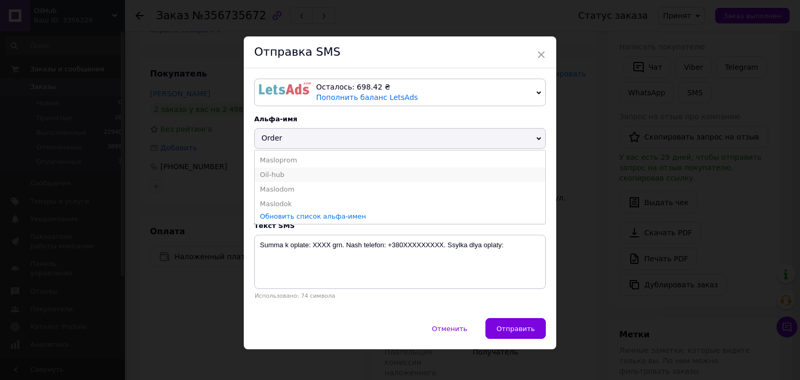
click at [278, 177] on li "Oil-hub" at bounding box center [400, 175] width 291 height 15
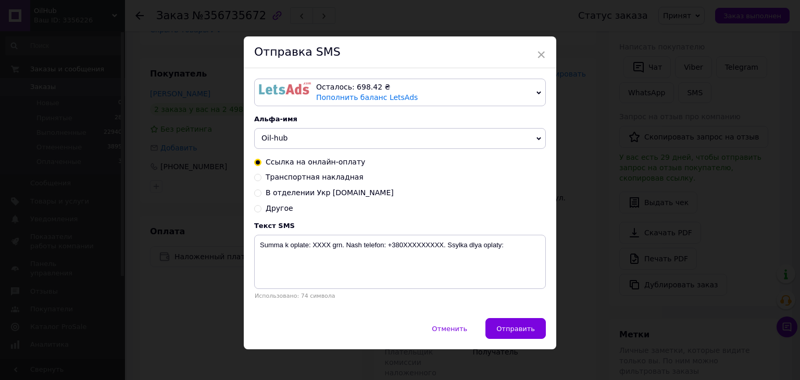
click at [277, 177] on span "Транспортная накладная" at bounding box center [315, 177] width 98 height 8
click at [262, 177] on input "Транспортная накладная" at bounding box center [257, 176] width 7 height 7
radio input "true"
radio input "false"
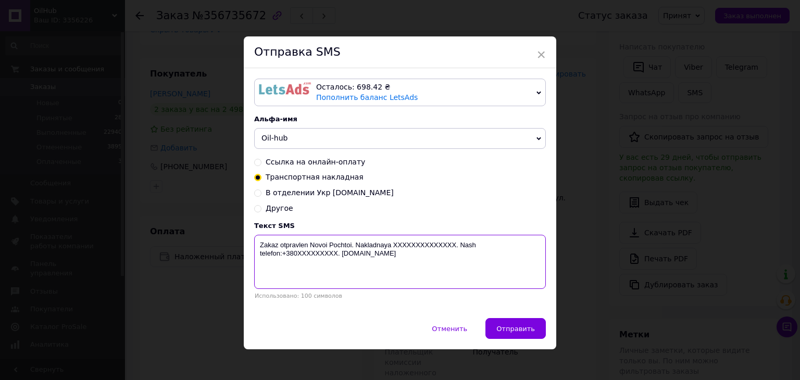
drag, startPoint x: 394, startPoint y: 249, endPoint x: 461, endPoint y: 265, distance: 68.8
click at [450, 262] on textarea "Zakaz otpravlen Novoi Pochtoi. Nakladnaya XXXXXXXXXXXXXX. Nash telefon:+380XXXX…" at bounding box center [400, 262] width 292 height 54
paste textarea "20451225308284"
type textarea "Zakaz otpravlen Novoi Pochtoi. Nakladnaya 20451225308284"
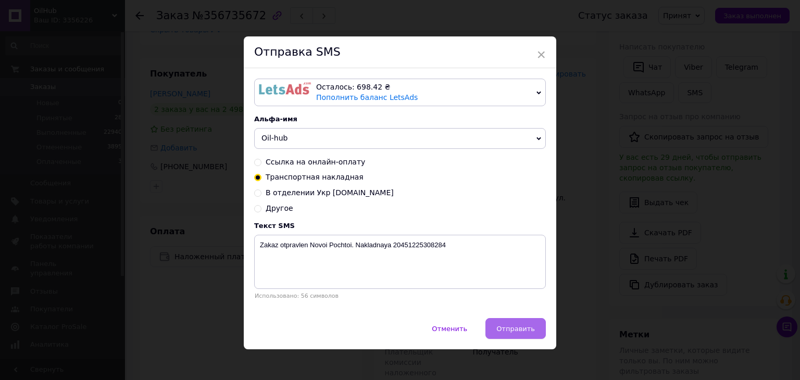
click at [503, 333] on span "Отправить" at bounding box center [516, 329] width 39 height 8
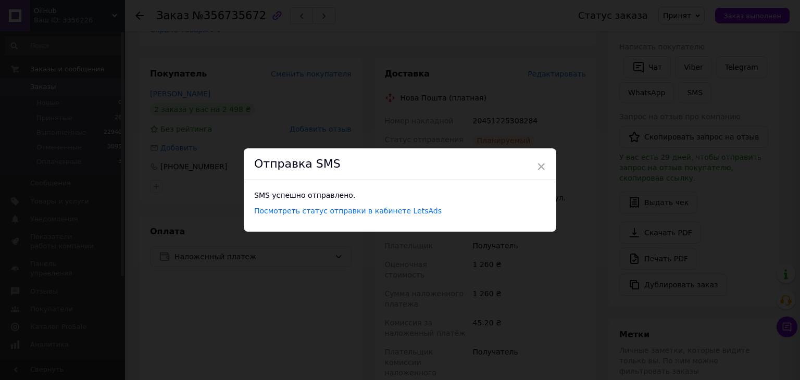
click at [471, 167] on div "Отправка SMS" at bounding box center [400, 165] width 313 height 32
click at [540, 167] on span "×" at bounding box center [541, 167] width 9 height 18
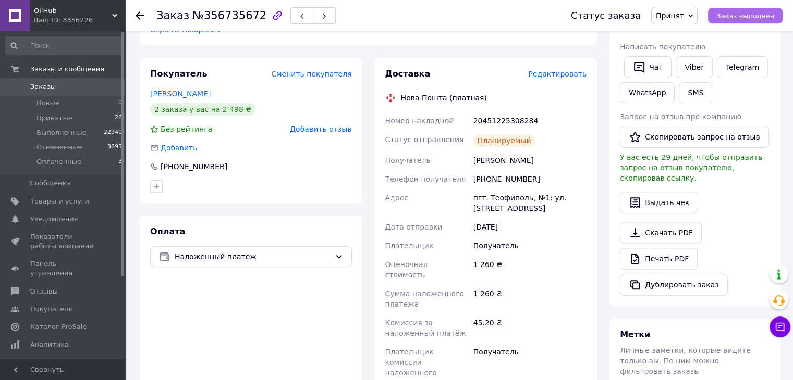
click at [732, 17] on span "Заказ выполнен" at bounding box center [745, 16] width 58 height 8
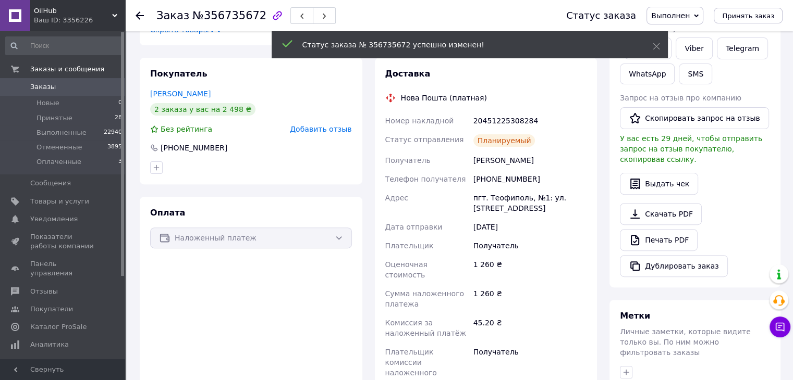
scroll to position [82, 0]
